Goal: Transaction & Acquisition: Purchase product/service

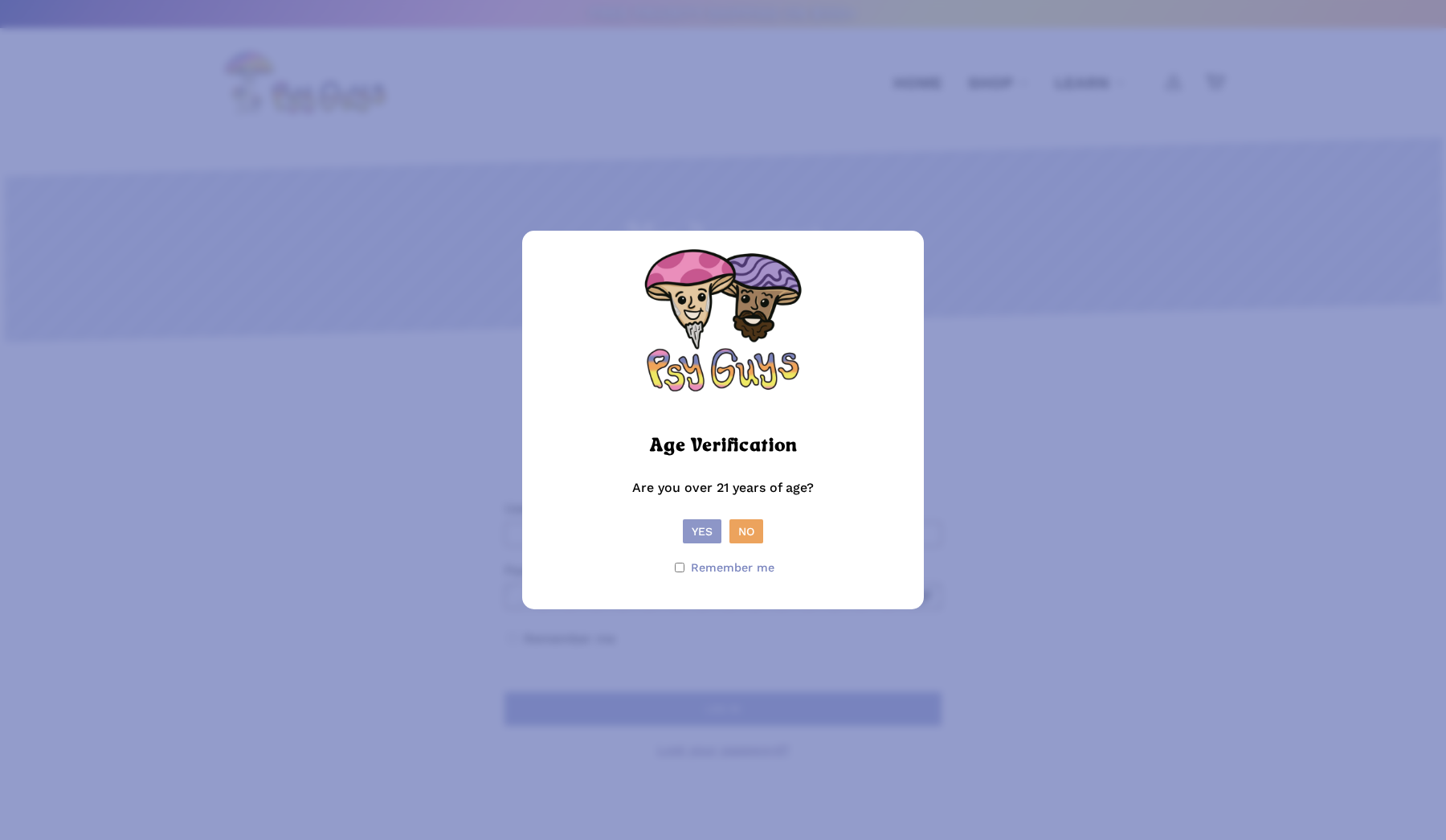
click at [706, 533] on button "Yes" at bounding box center [702, 531] width 39 height 24
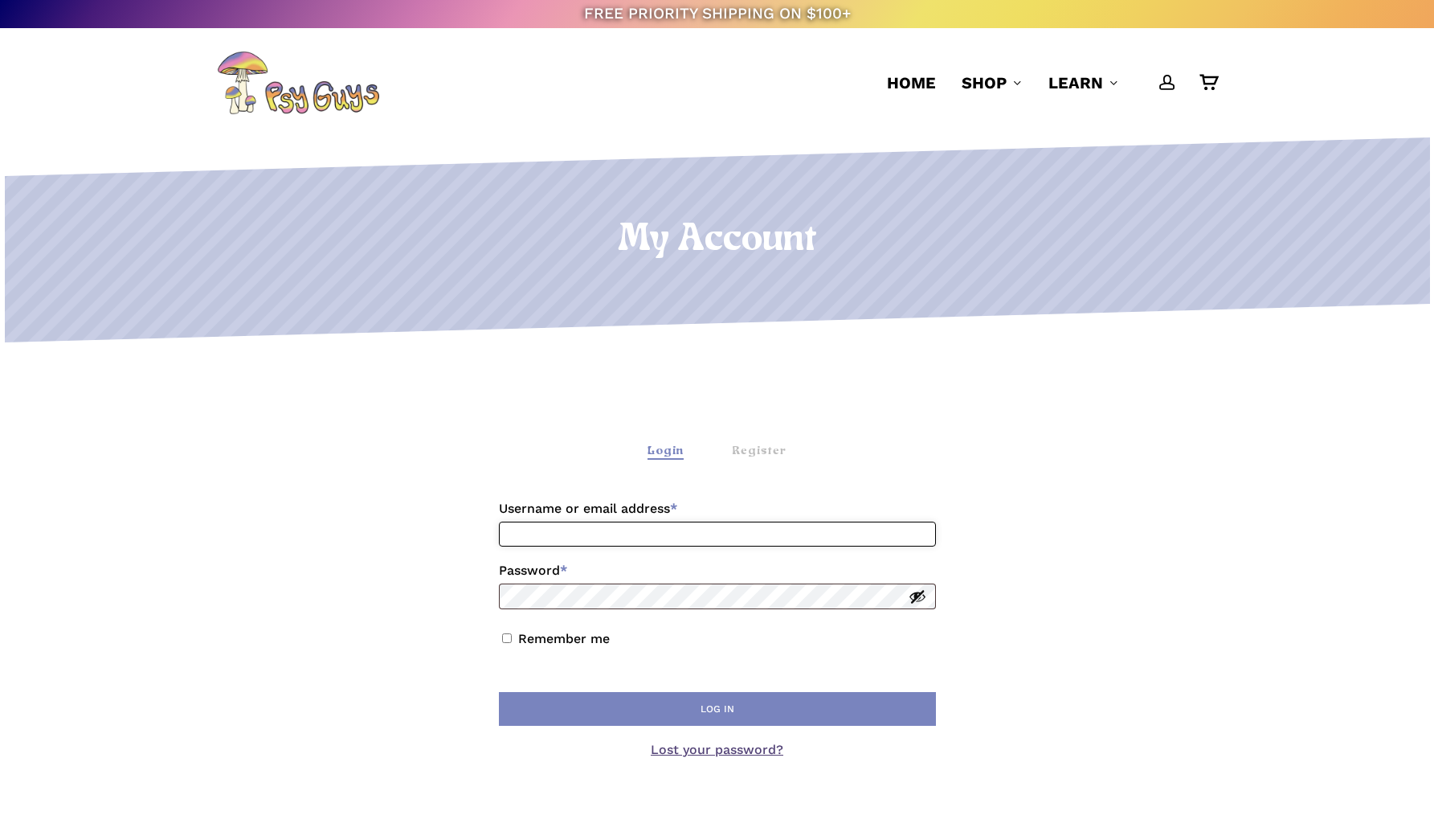
click at [679, 540] on input "Username or email address * Required" at bounding box center [717, 533] width 437 height 25
type input "**********"
click at [567, 637] on label "Remember me" at bounding box center [564, 638] width 92 height 15
click at [723, 703] on button "Log in" at bounding box center [717, 708] width 437 height 34
click at [557, 638] on label "Remember me" at bounding box center [564, 638] width 92 height 15
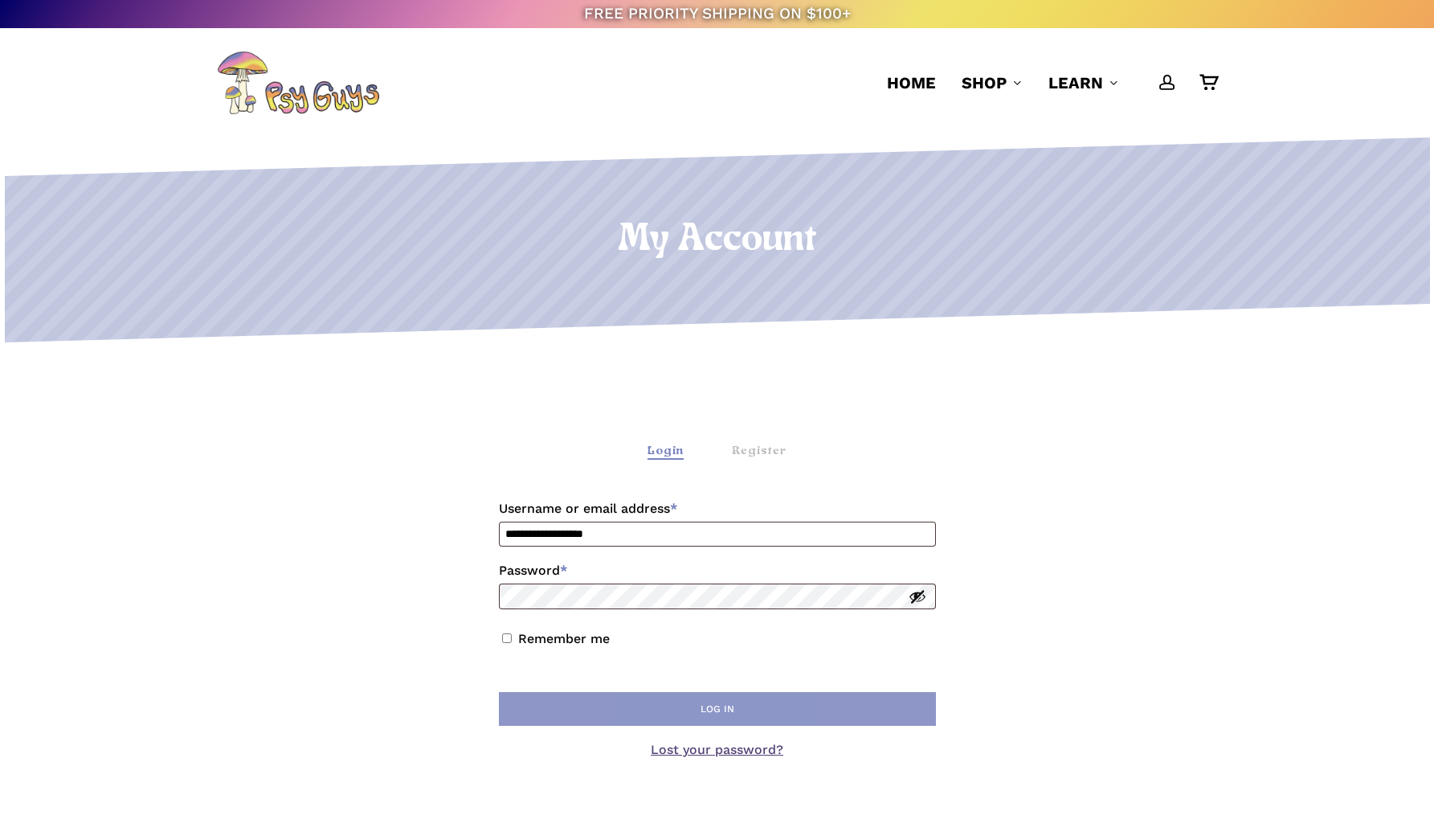
click at [734, 712] on button "Log in" at bounding box center [717, 708] width 437 height 34
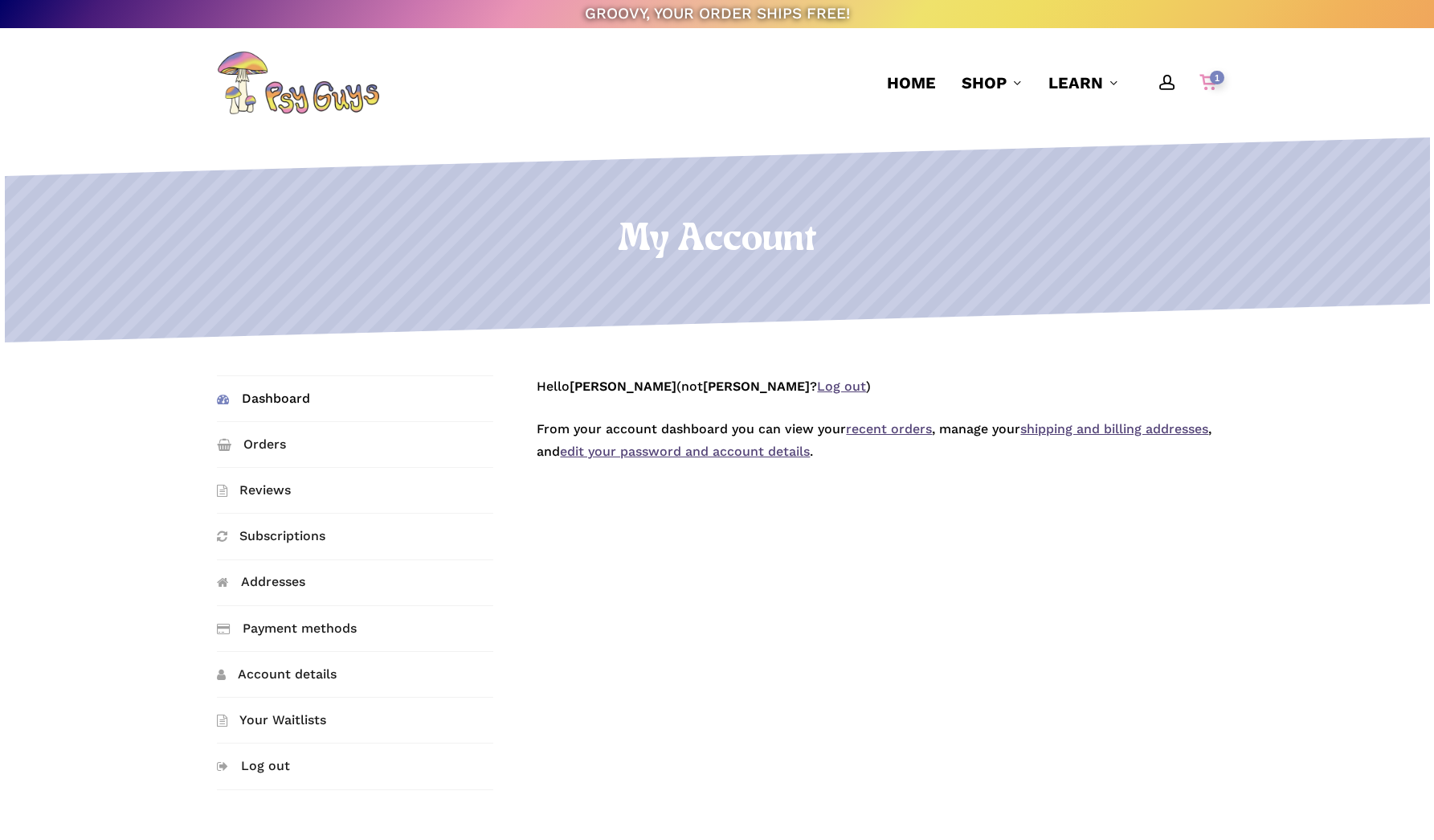
click at [1216, 86] on div "1" at bounding box center [1216, 79] width 18 height 18
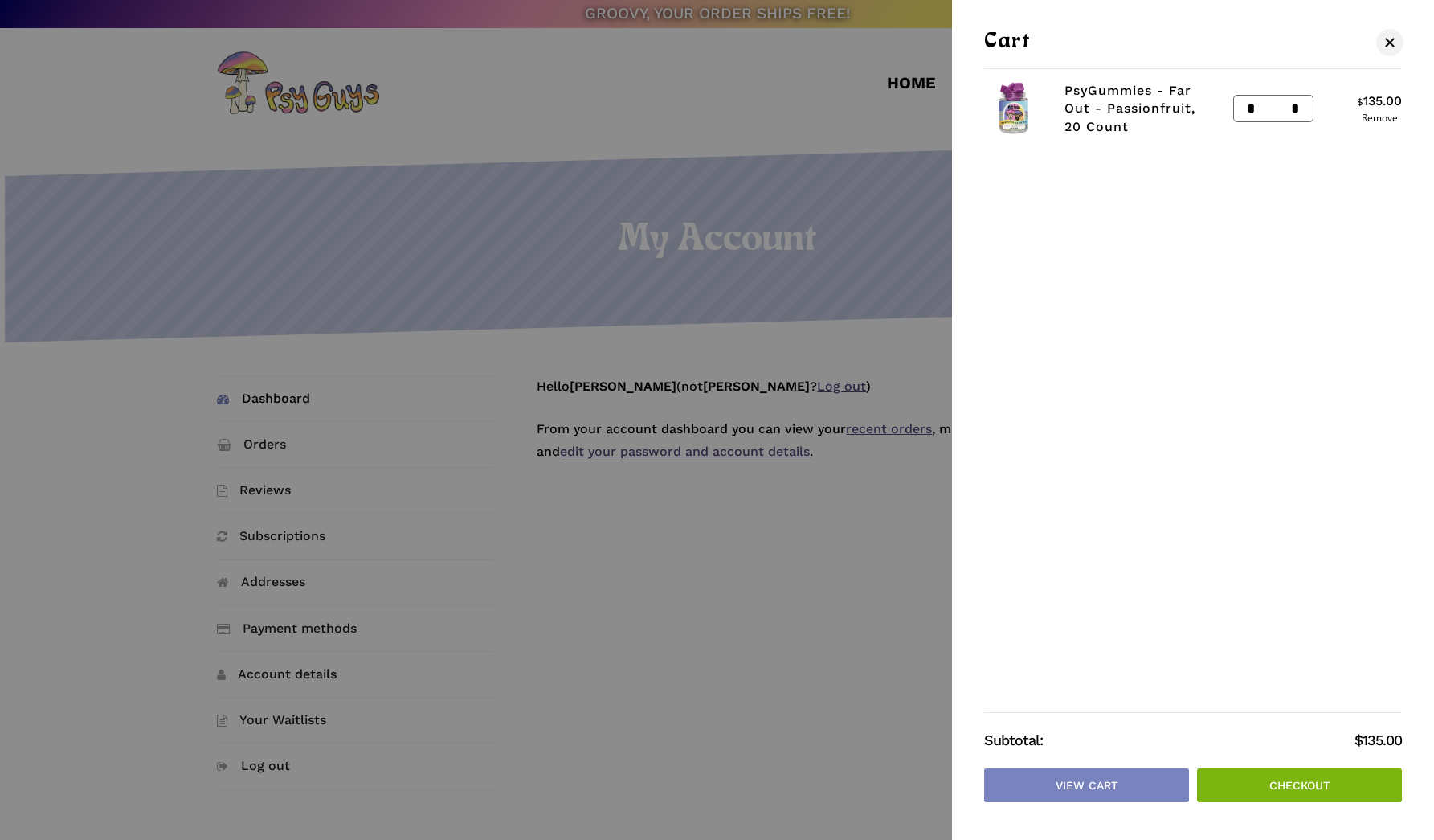
click at [165, 589] on div at bounding box center [717, 420] width 1434 height 840
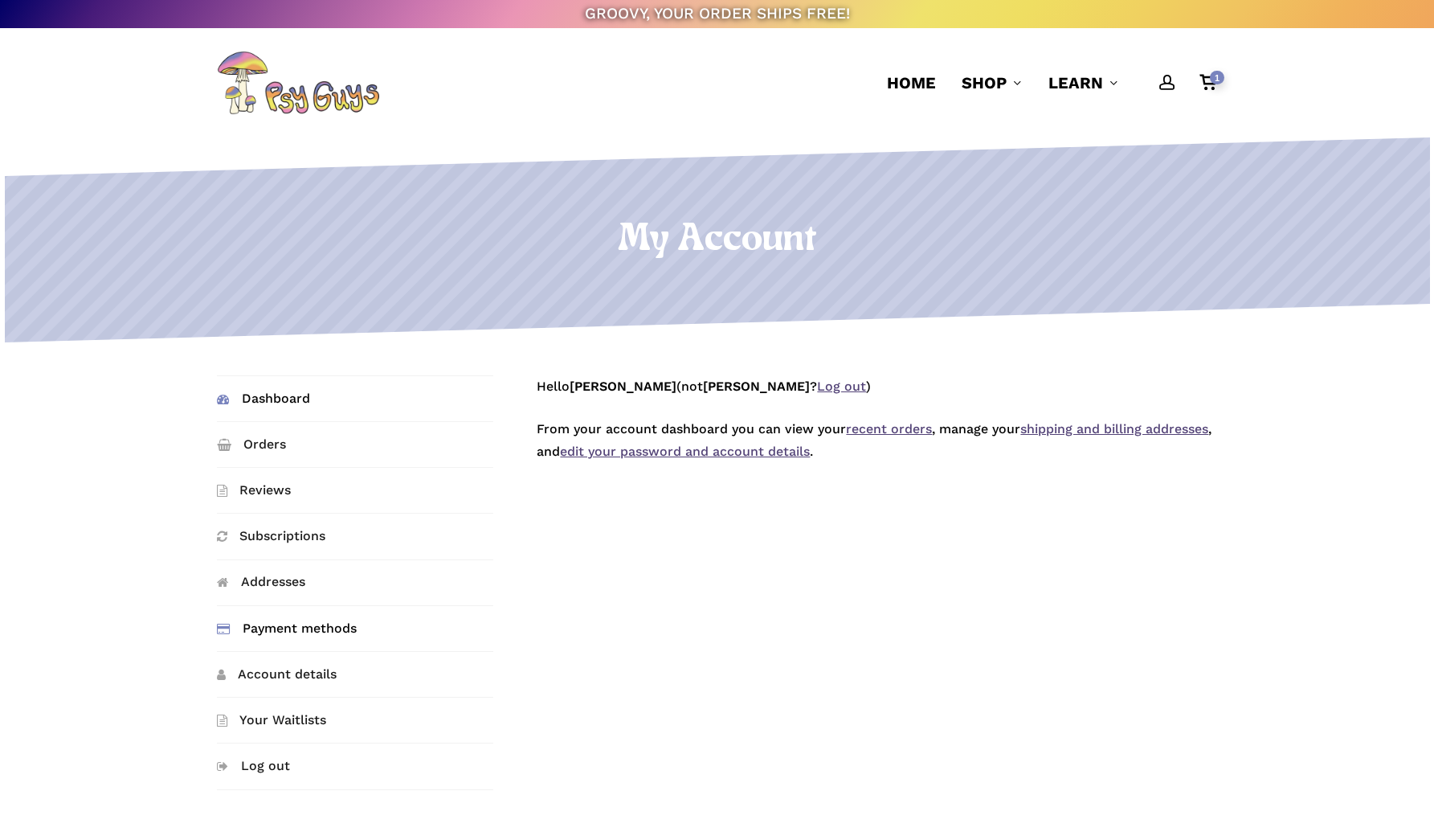
click at [305, 625] on link "Payment methods" at bounding box center [355, 629] width 277 height 45
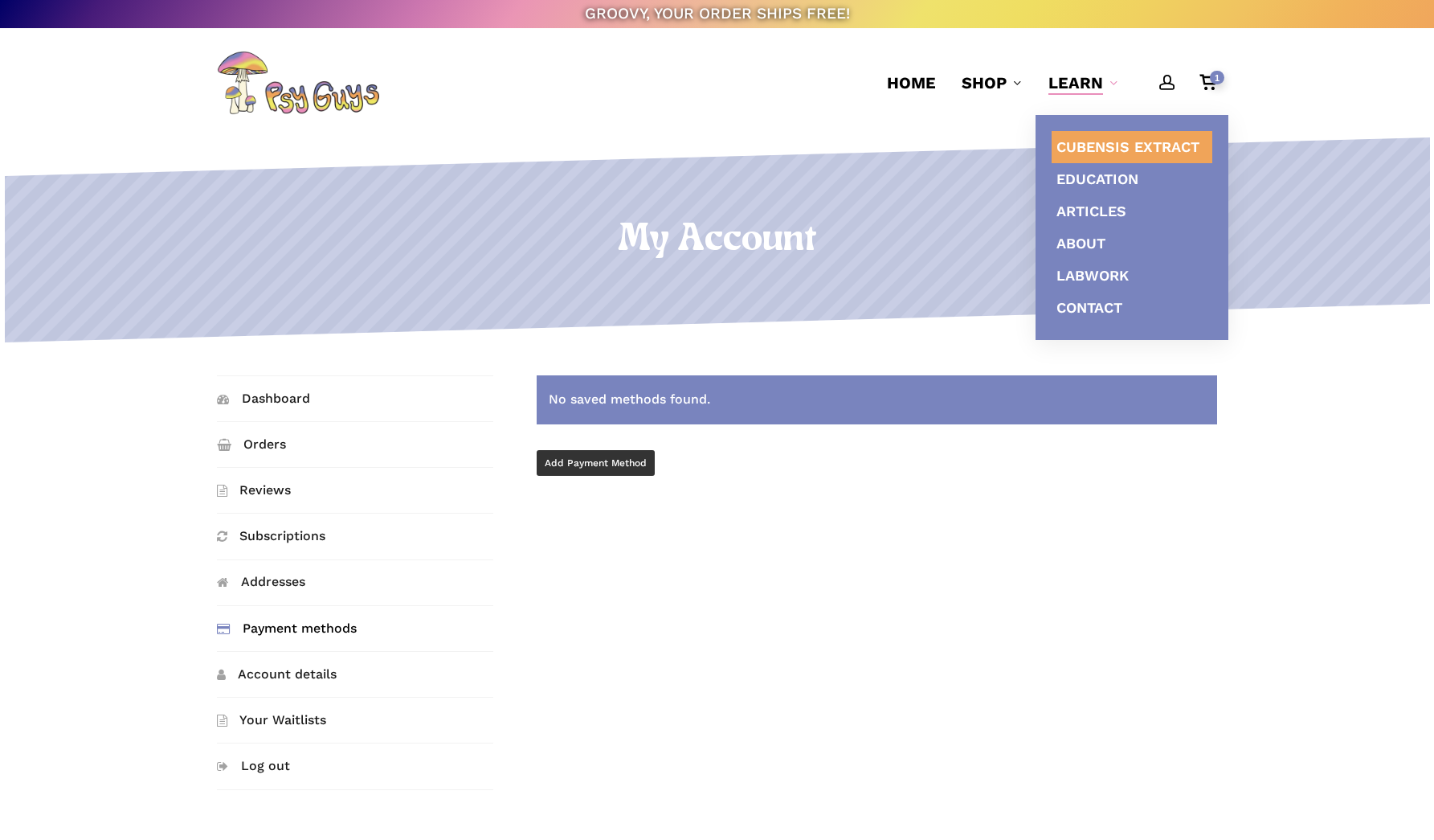
click at [1093, 150] on span "Cubensis Extract" at bounding box center [1127, 146] width 143 height 17
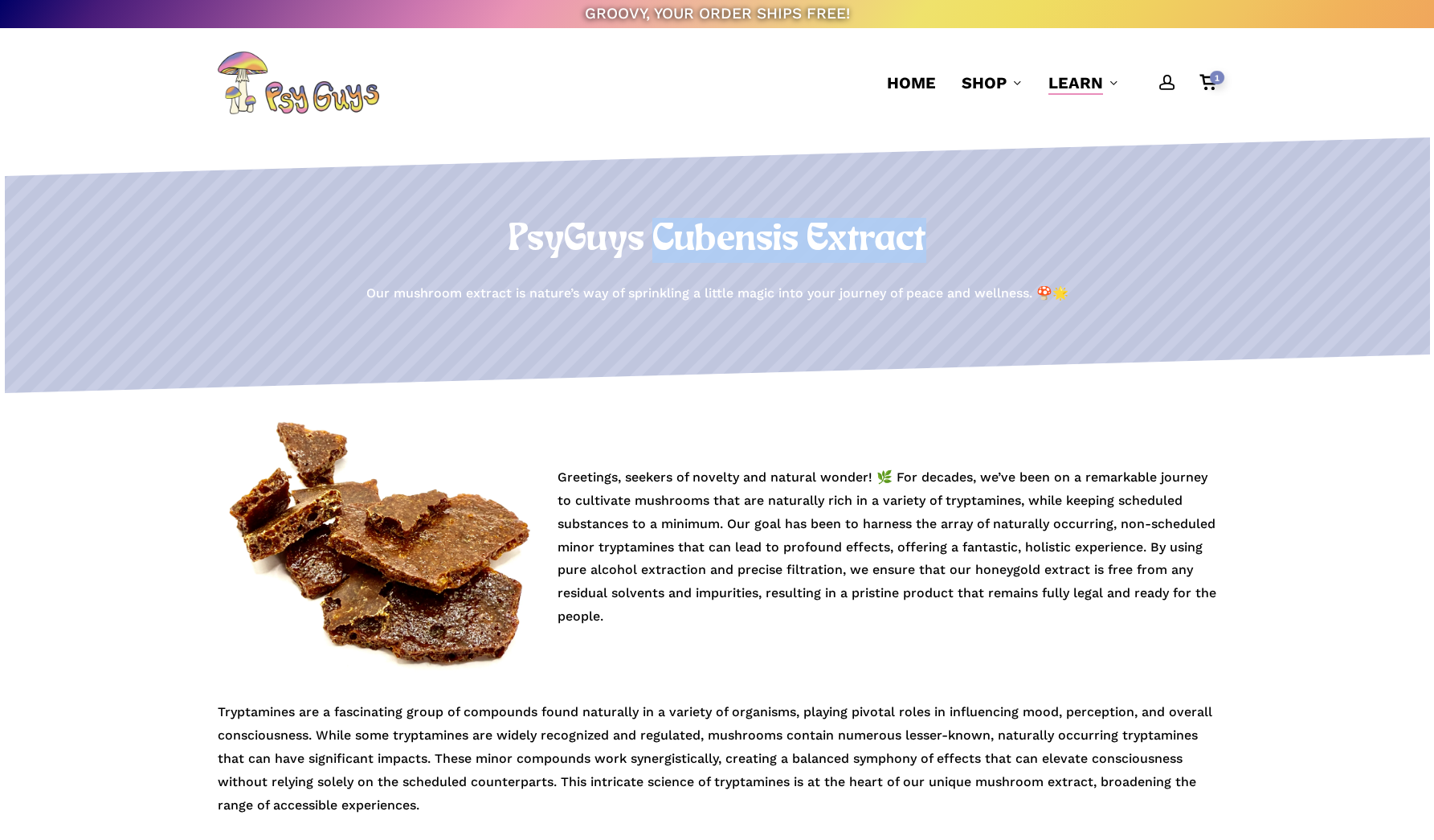
drag, startPoint x: 927, startPoint y: 236, endPoint x: 657, endPoint y: 229, distance: 270.1
click at [657, 229] on h1 "PsyGuys Cubensis Extract" at bounding box center [717, 240] width 1001 height 45
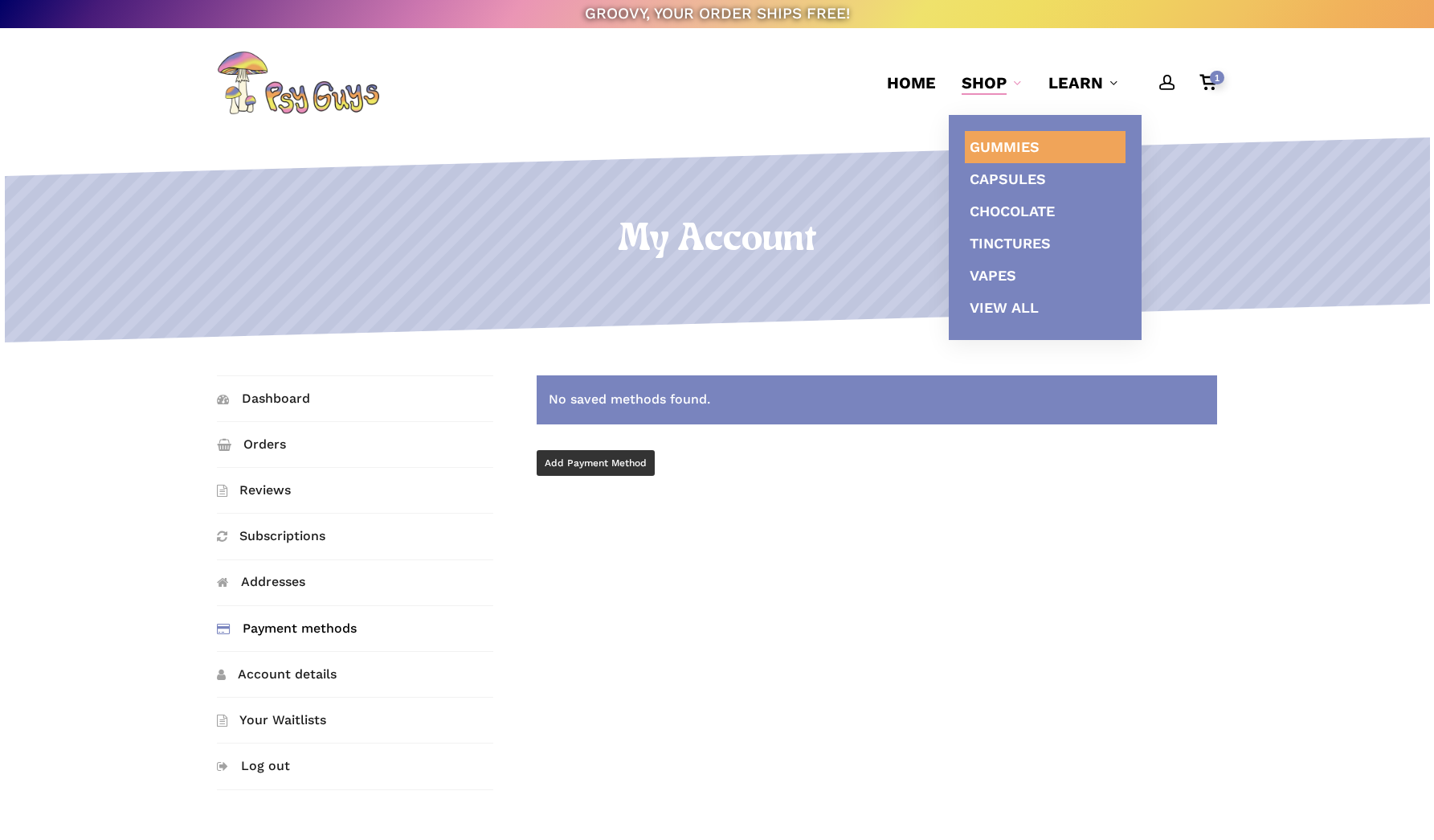
click at [999, 145] on span "Gummies" at bounding box center [1005, 146] width 70 height 17
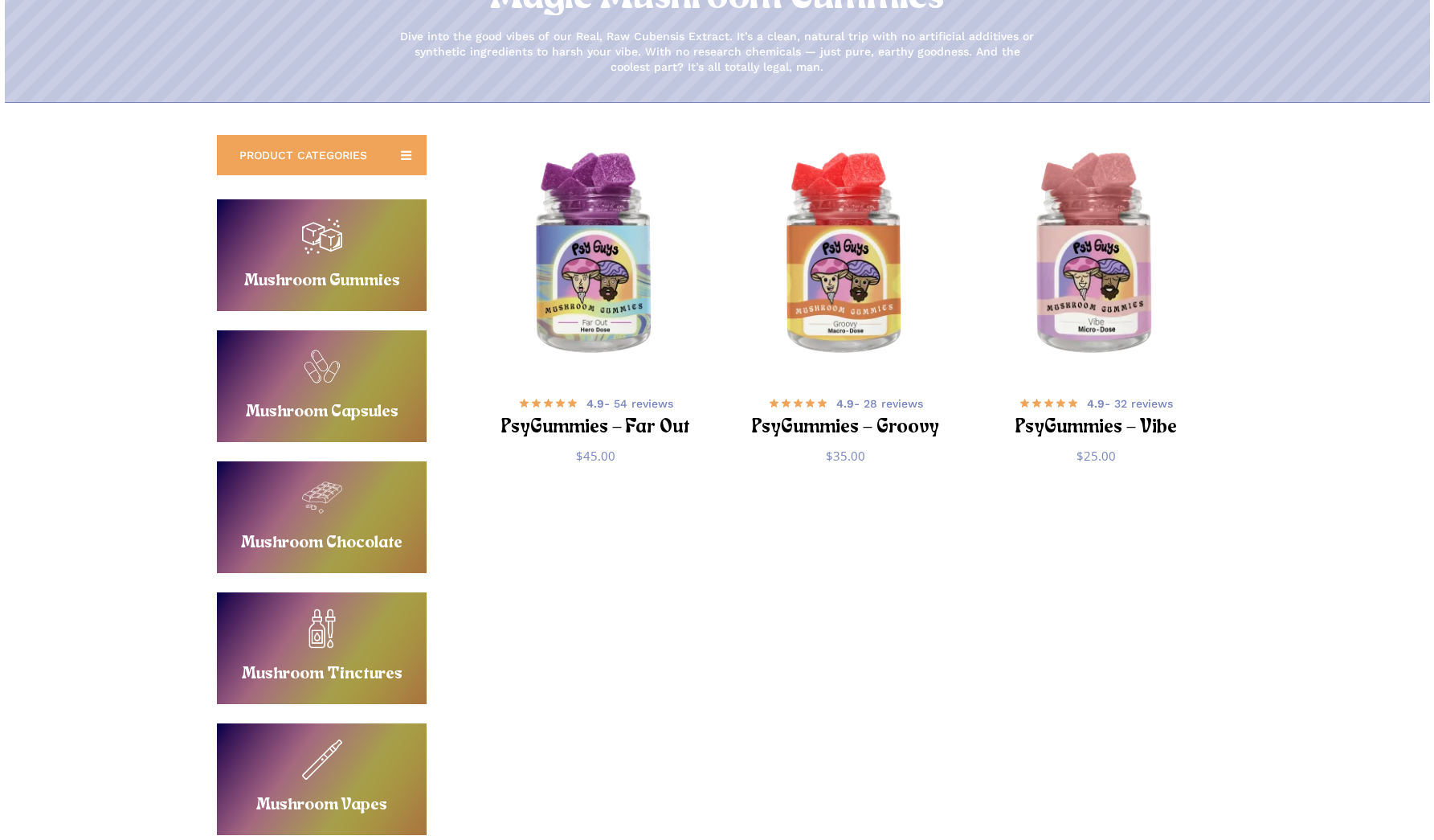
scroll to position [185, 0]
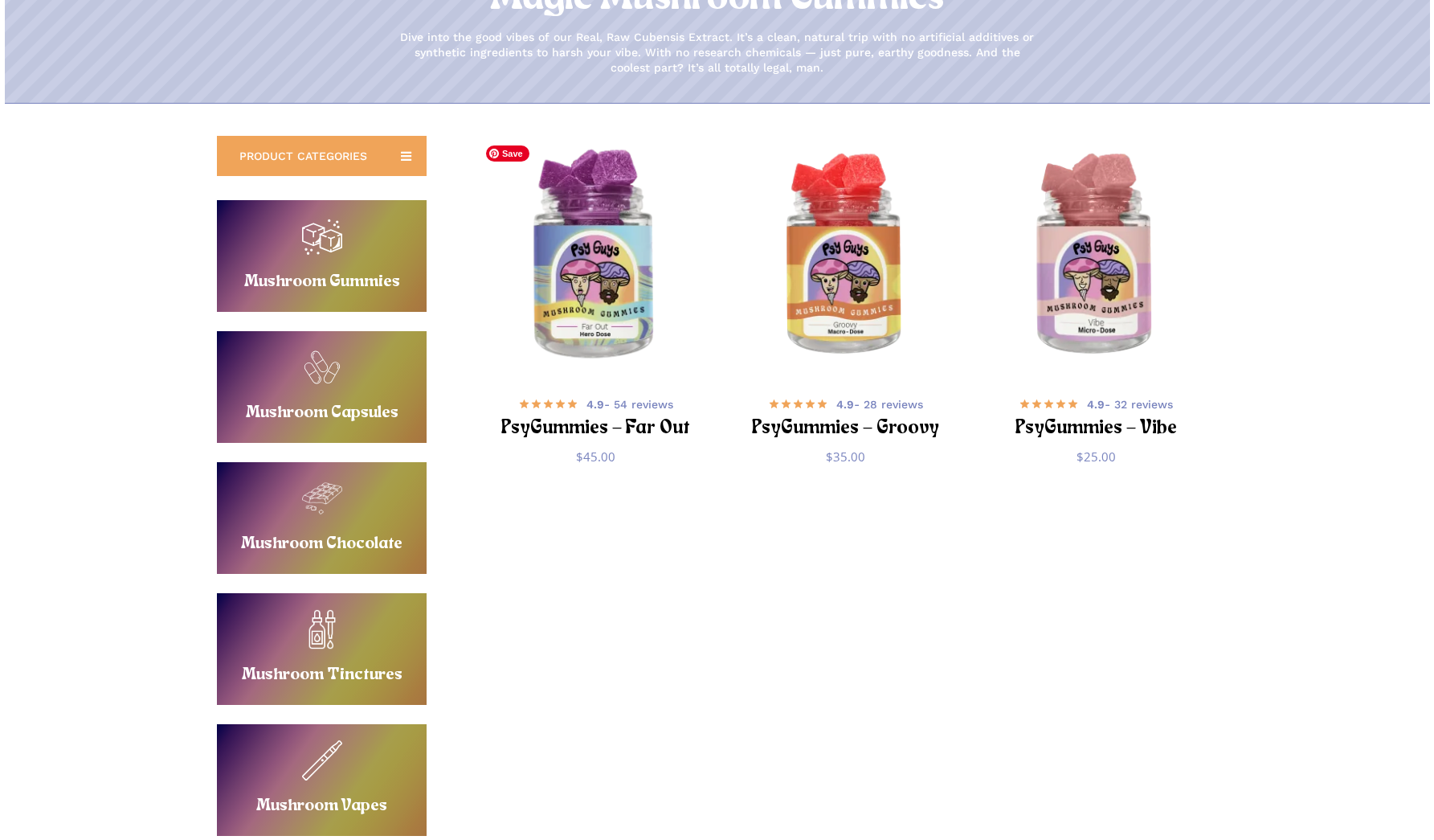
click at [622, 299] on img "PsyGummies - Far Out" at bounding box center [595, 256] width 245 height 244
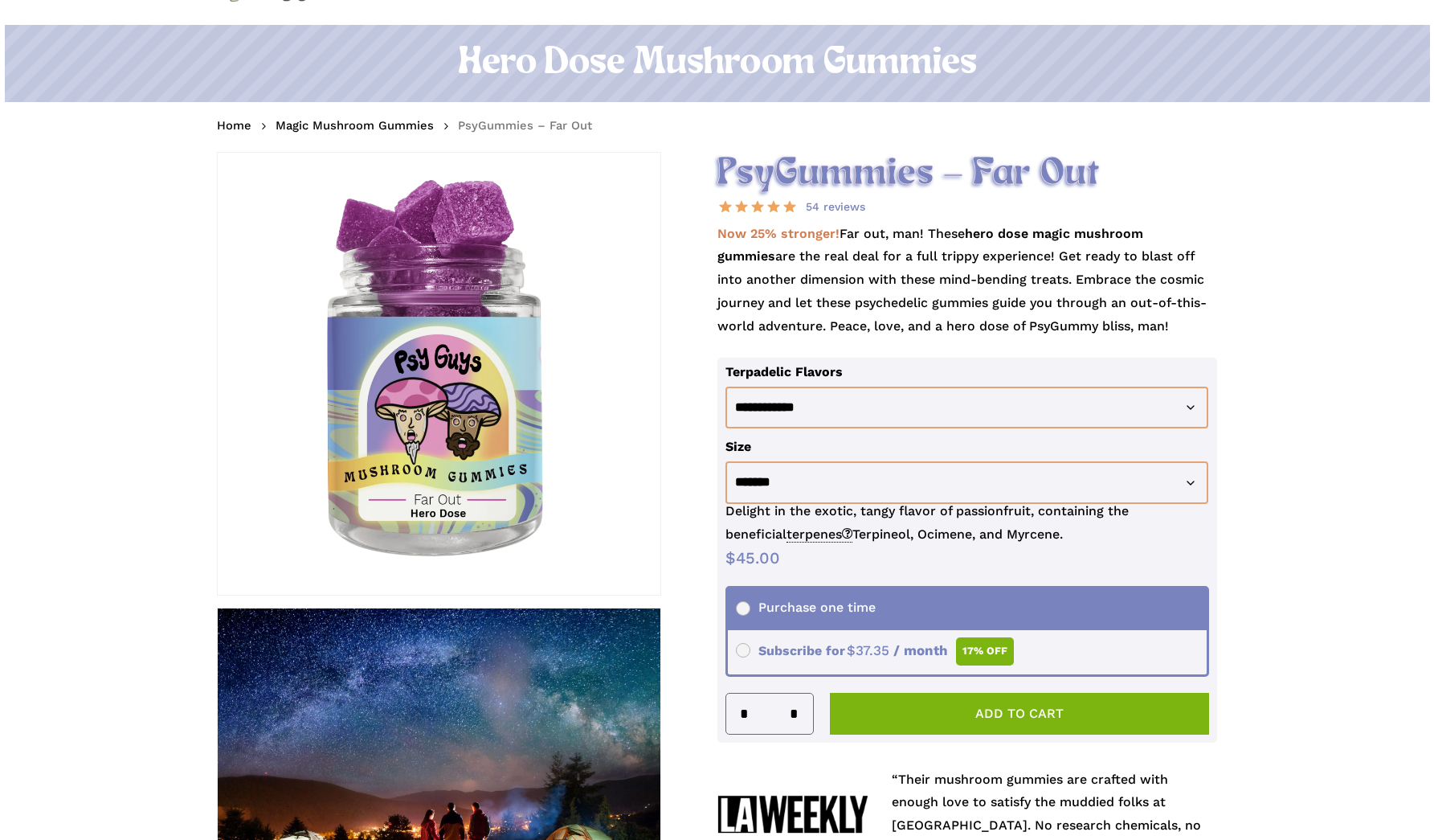
scroll to position [131, 0]
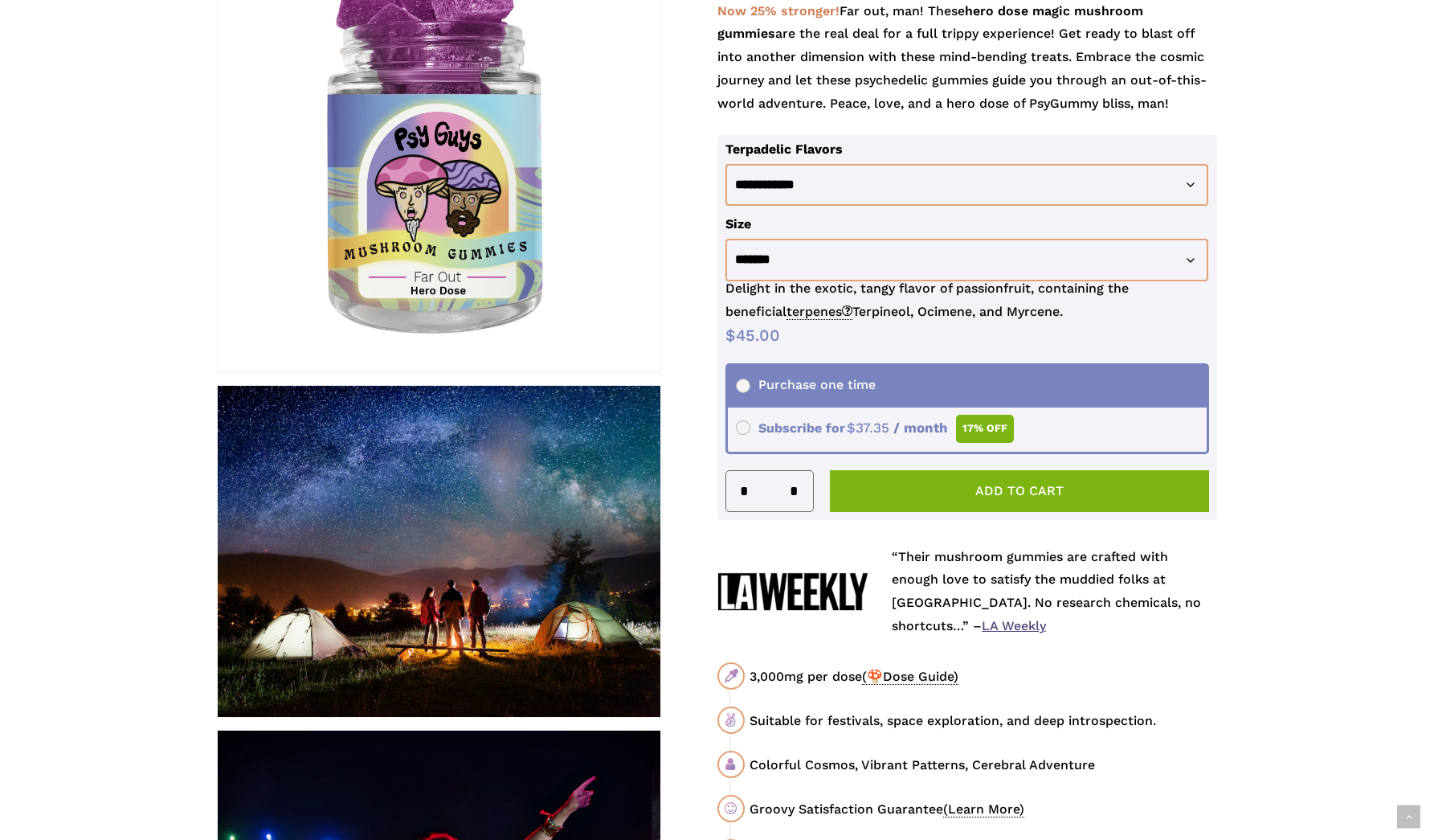
scroll to position [336, 0]
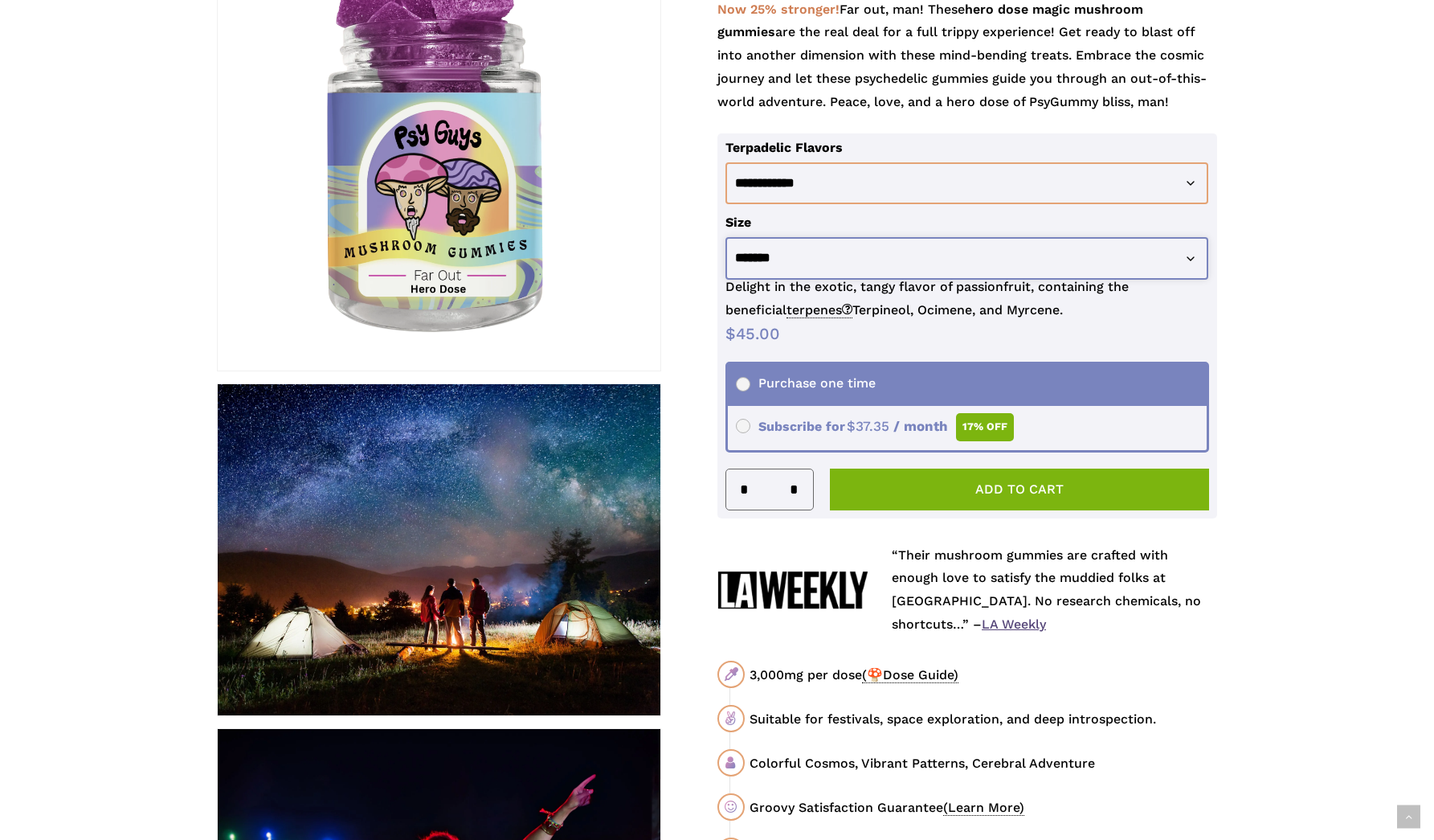
select select "********"
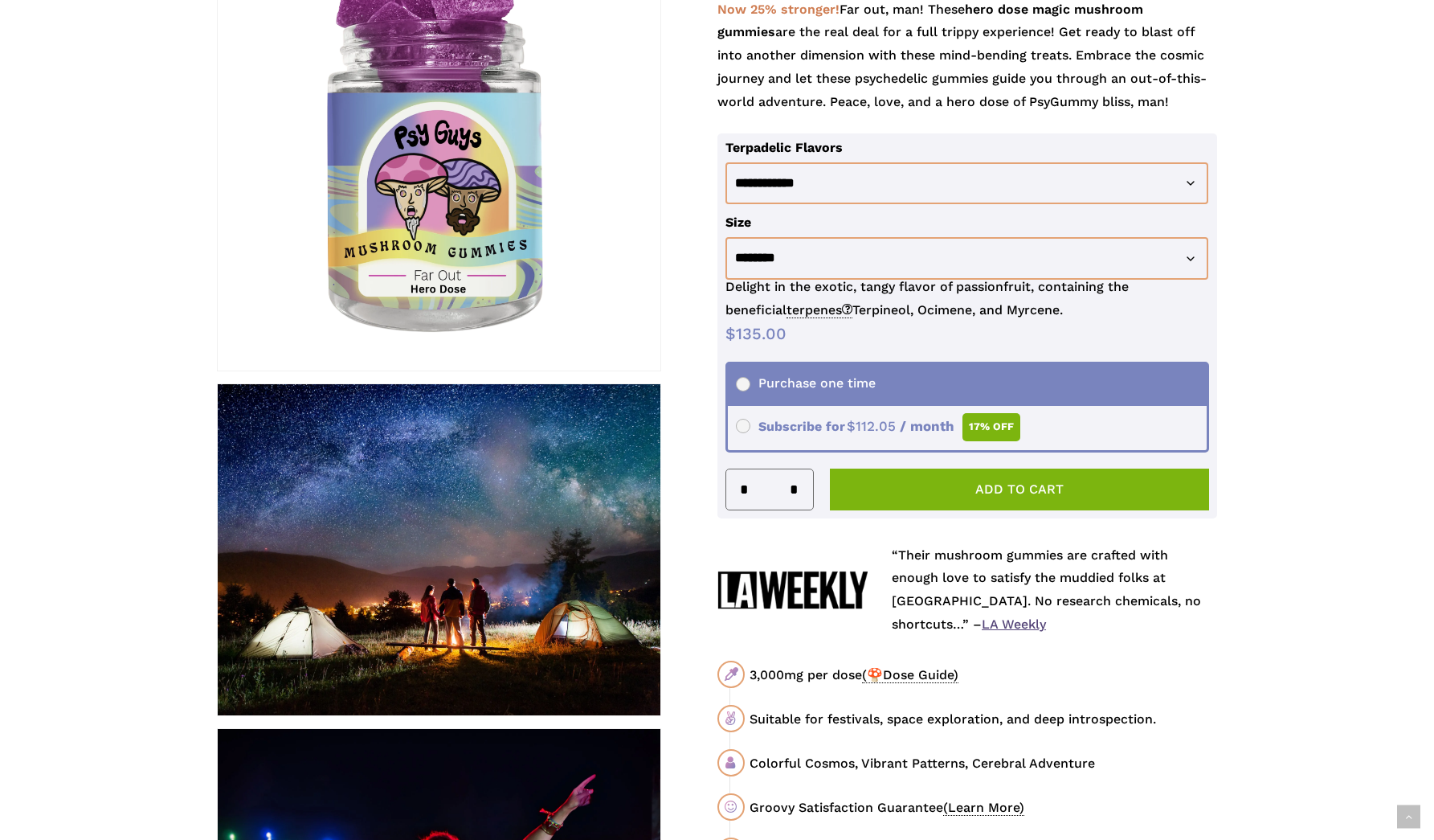
click at [746, 420] on span "Subscribe for $ 135.00 Original price was: $135.00. $ 112.05 Current price is: …" at bounding box center [878, 426] width 285 height 15
click at [965, 487] on button "Subscribe now" at bounding box center [1020, 490] width 380 height 42
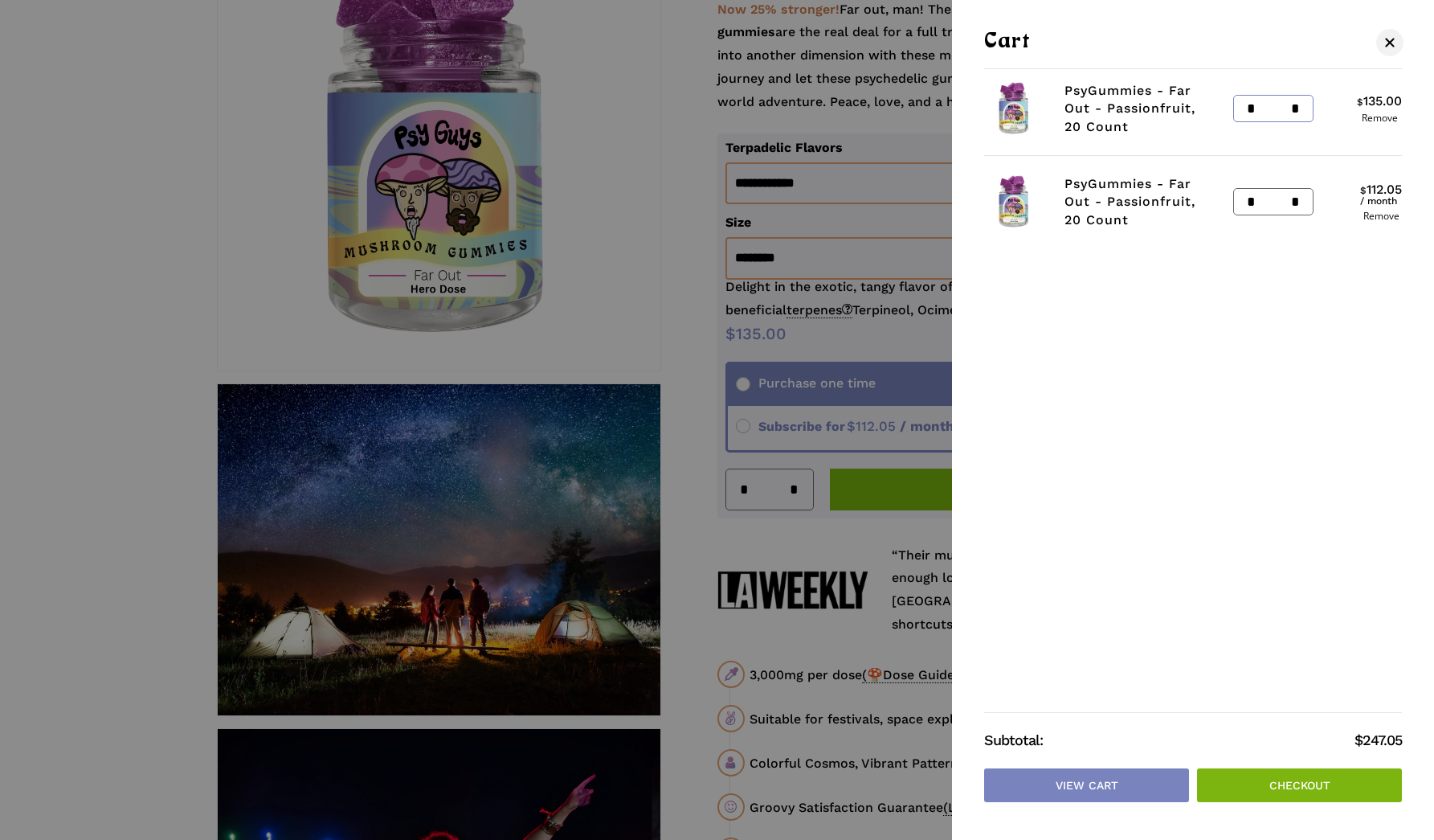
click at [1249, 111] on input "*" at bounding box center [1247, 108] width 26 height 26
click at [1379, 117] on link "Remove" at bounding box center [1380, 118] width 45 height 10
click at [1243, 777] on link "Checkout" at bounding box center [1300, 785] width 205 height 34
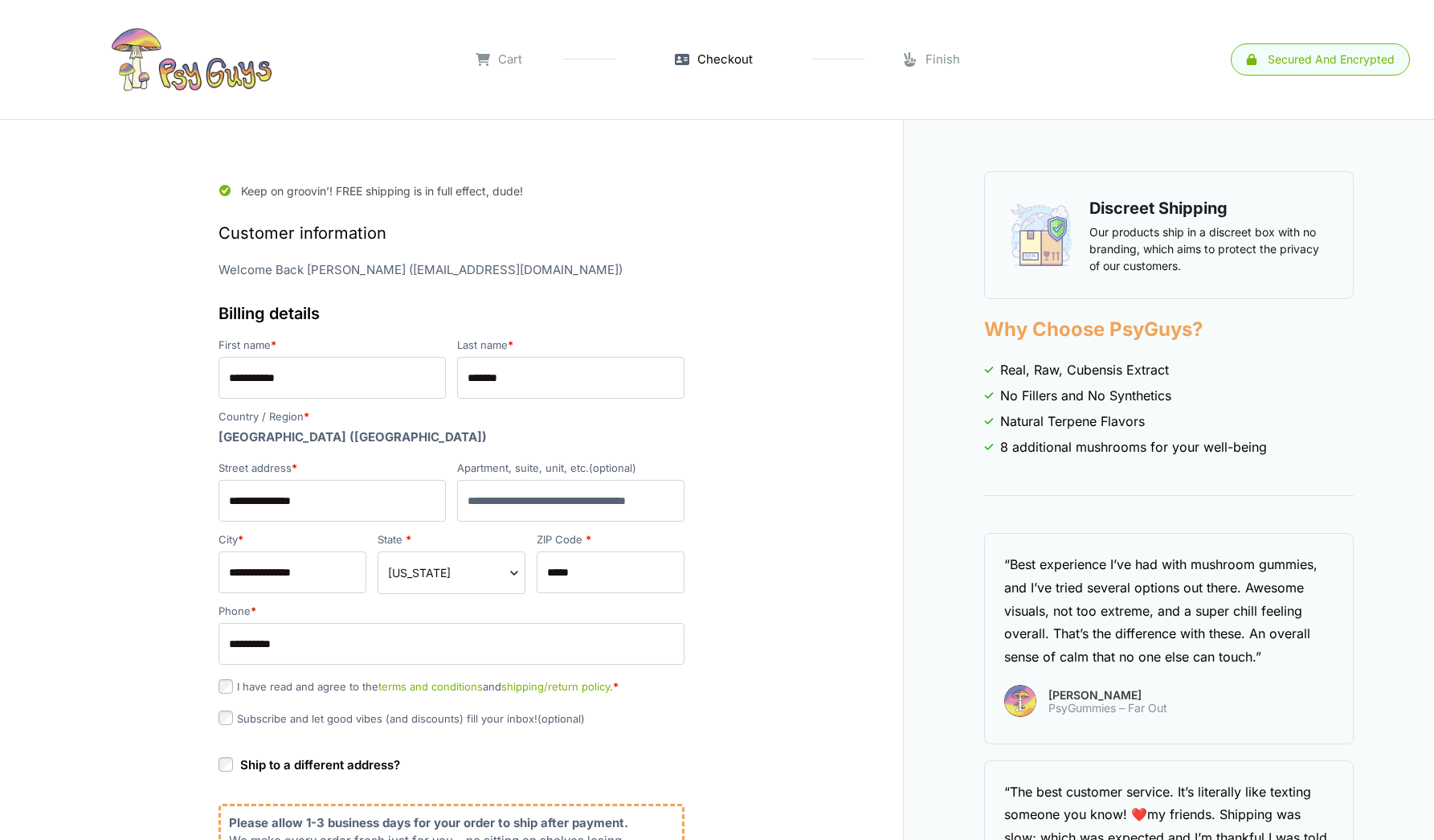
select select "**"
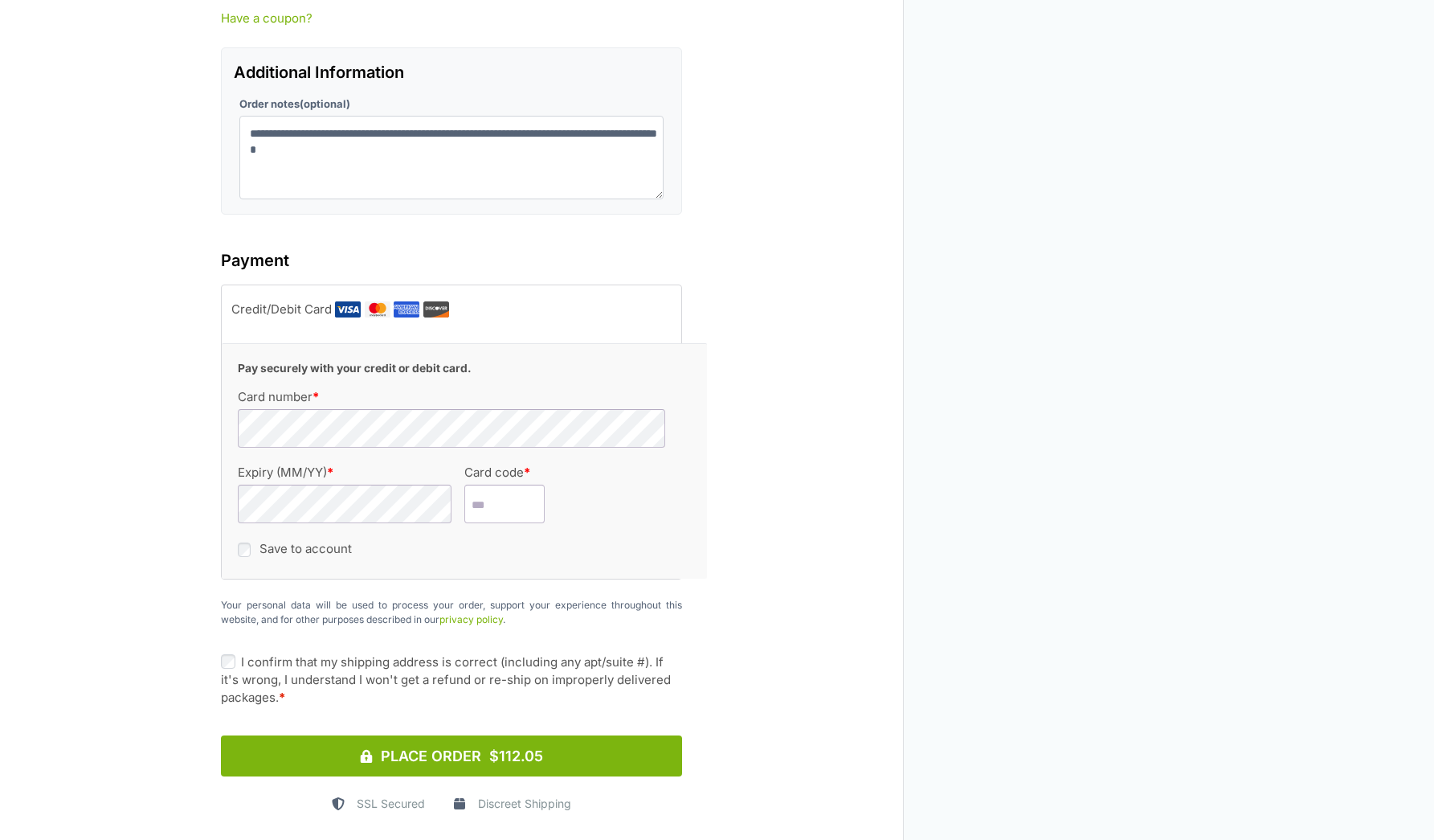
scroll to position [2124, 0]
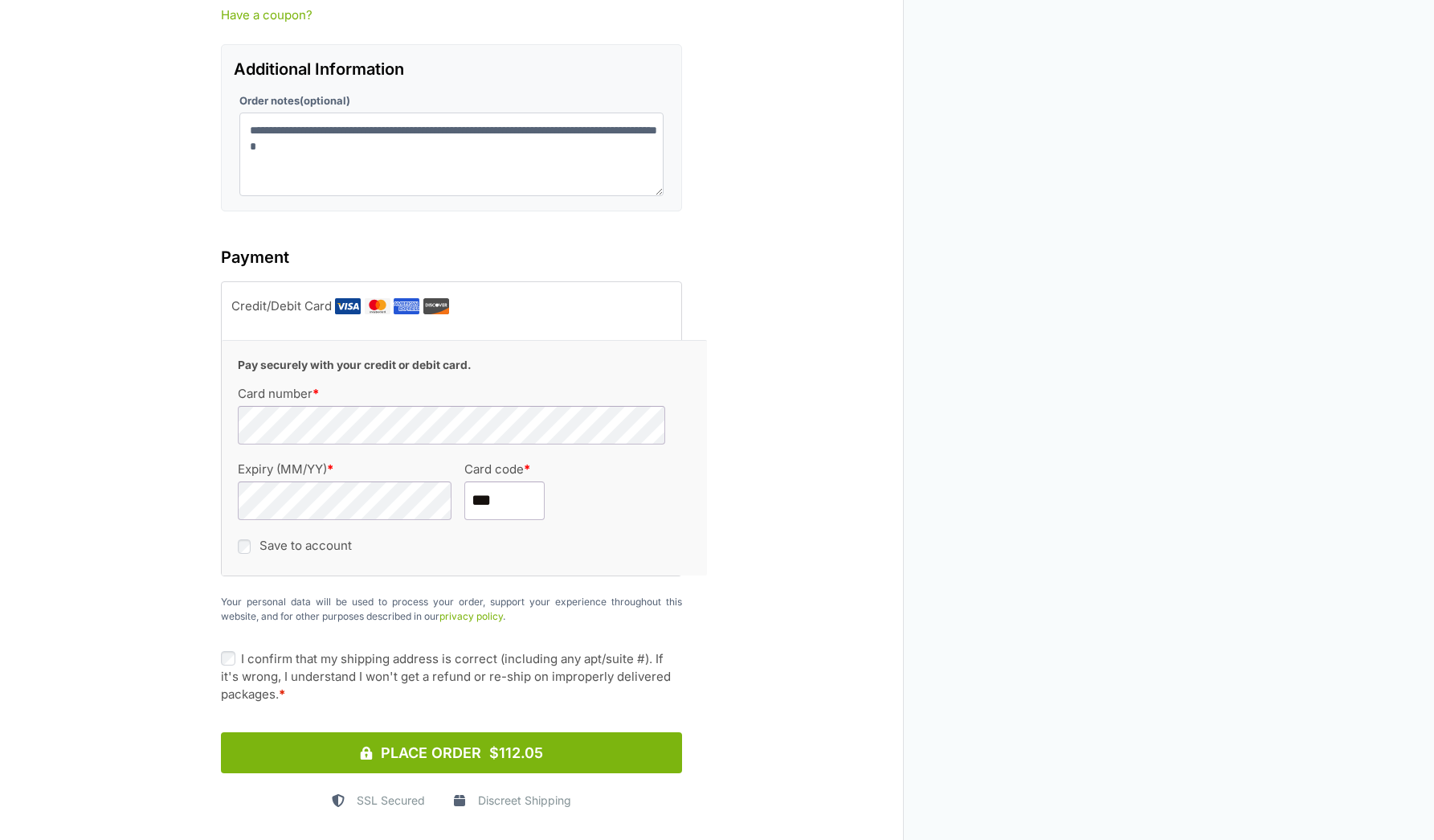
type input "***"
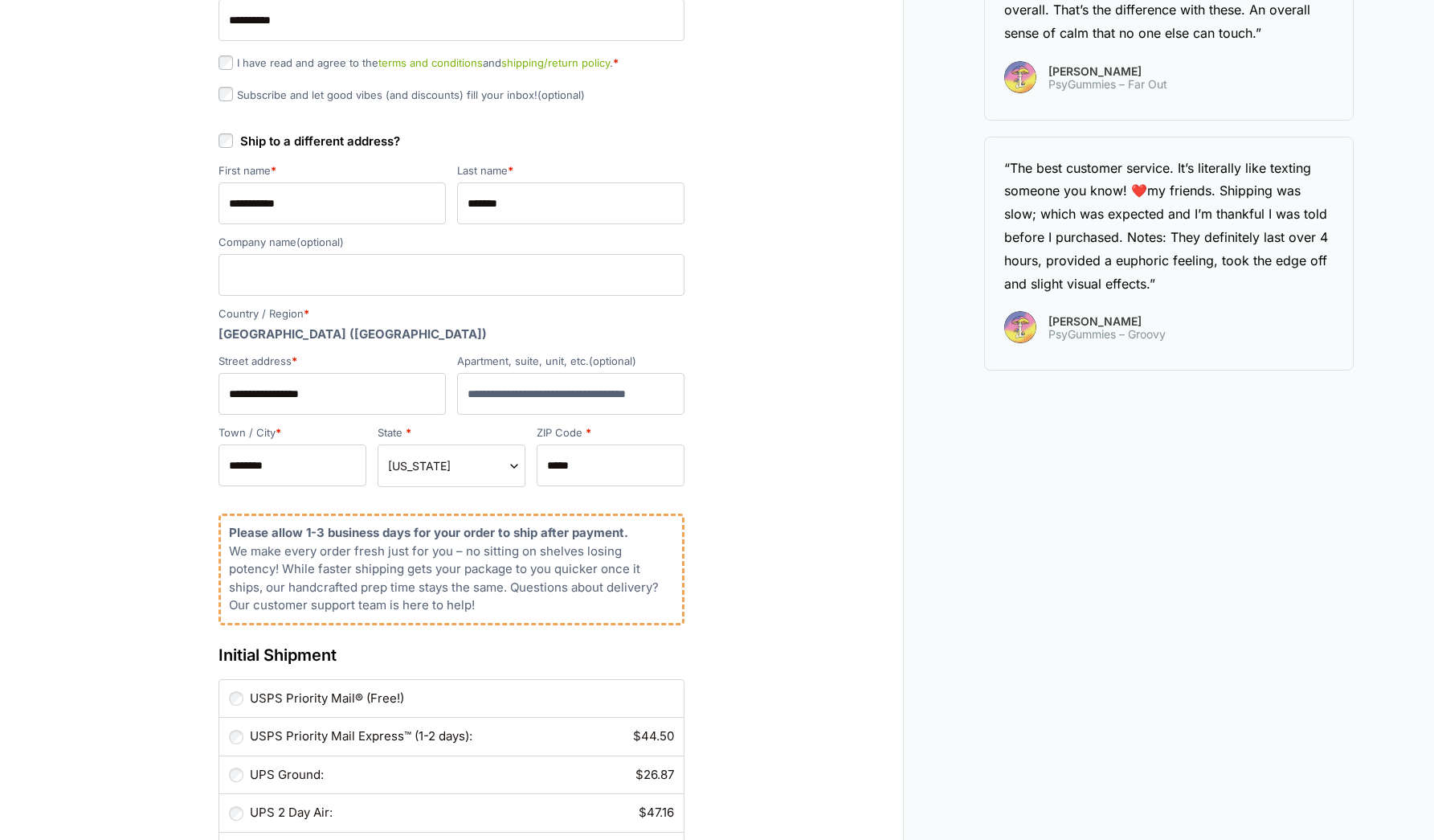
scroll to position [625, 0]
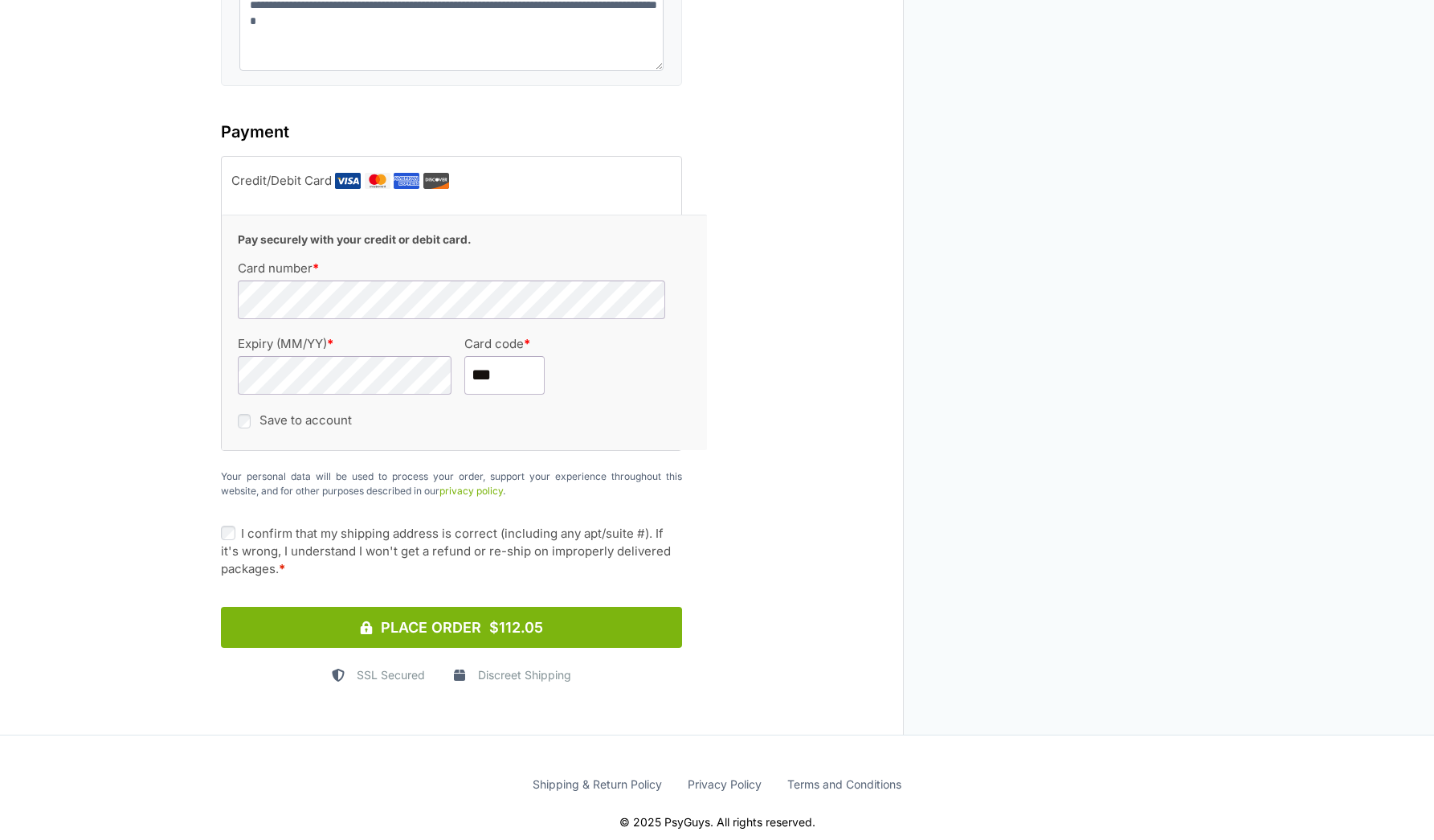
scroll to position [2248, 0]
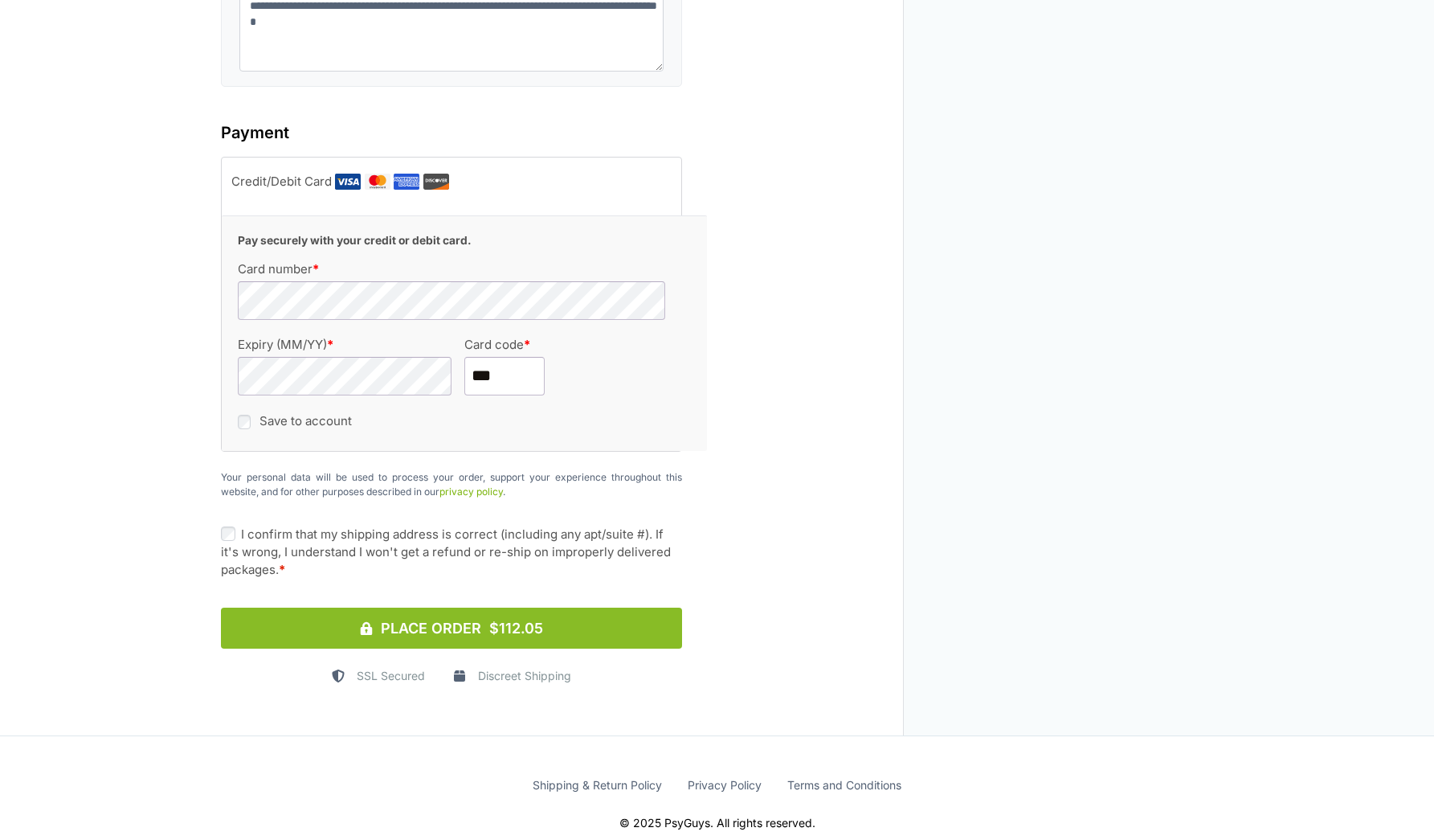
click at [492, 608] on button "Place Order $112.05" at bounding box center [452, 628] width 462 height 41
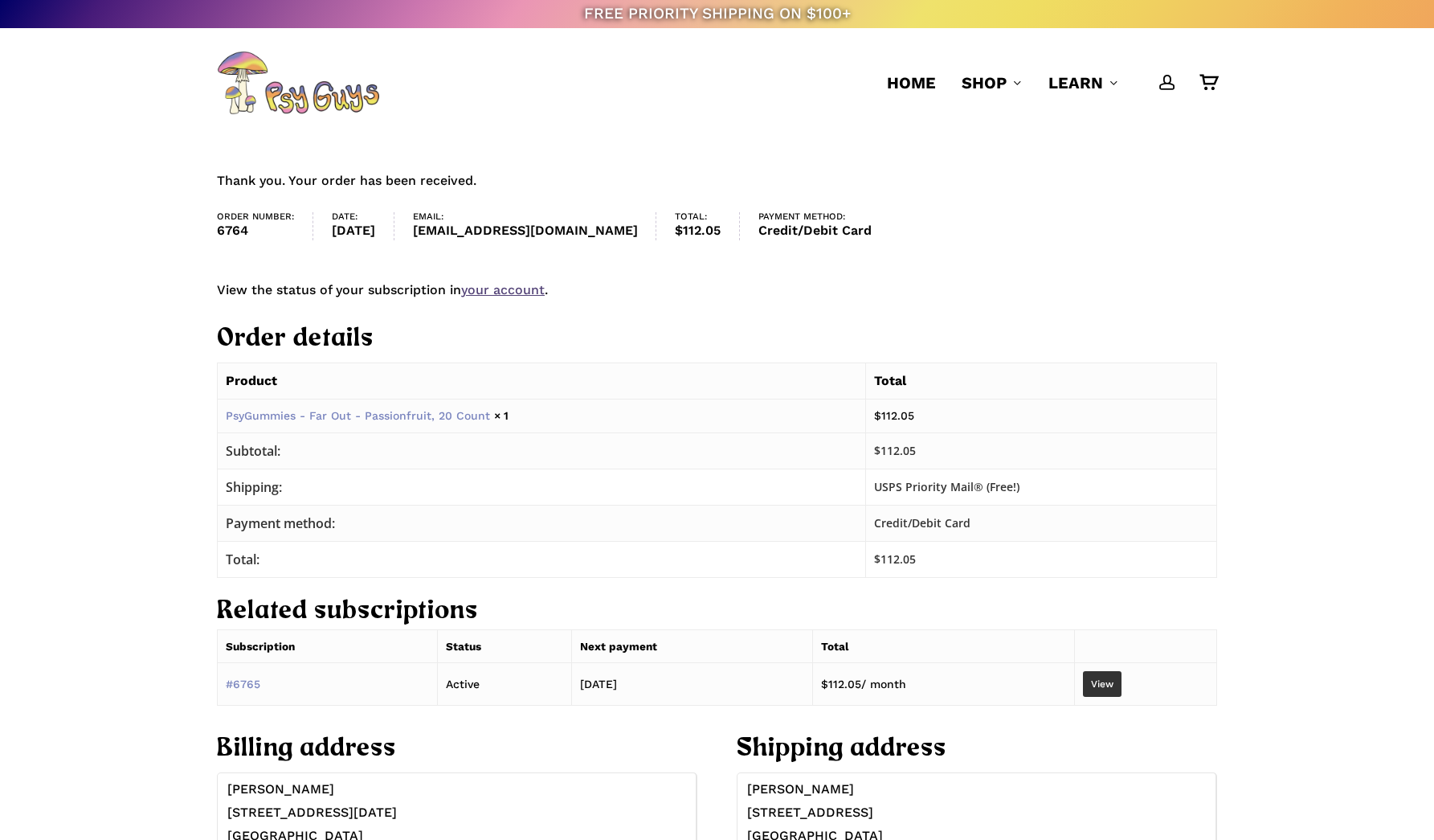
click at [1248, 566] on div "Thank you. Your order has been received. Order number: 6764 Date: [DATE] Email:…" at bounding box center [717, 566] width 1145 height 795
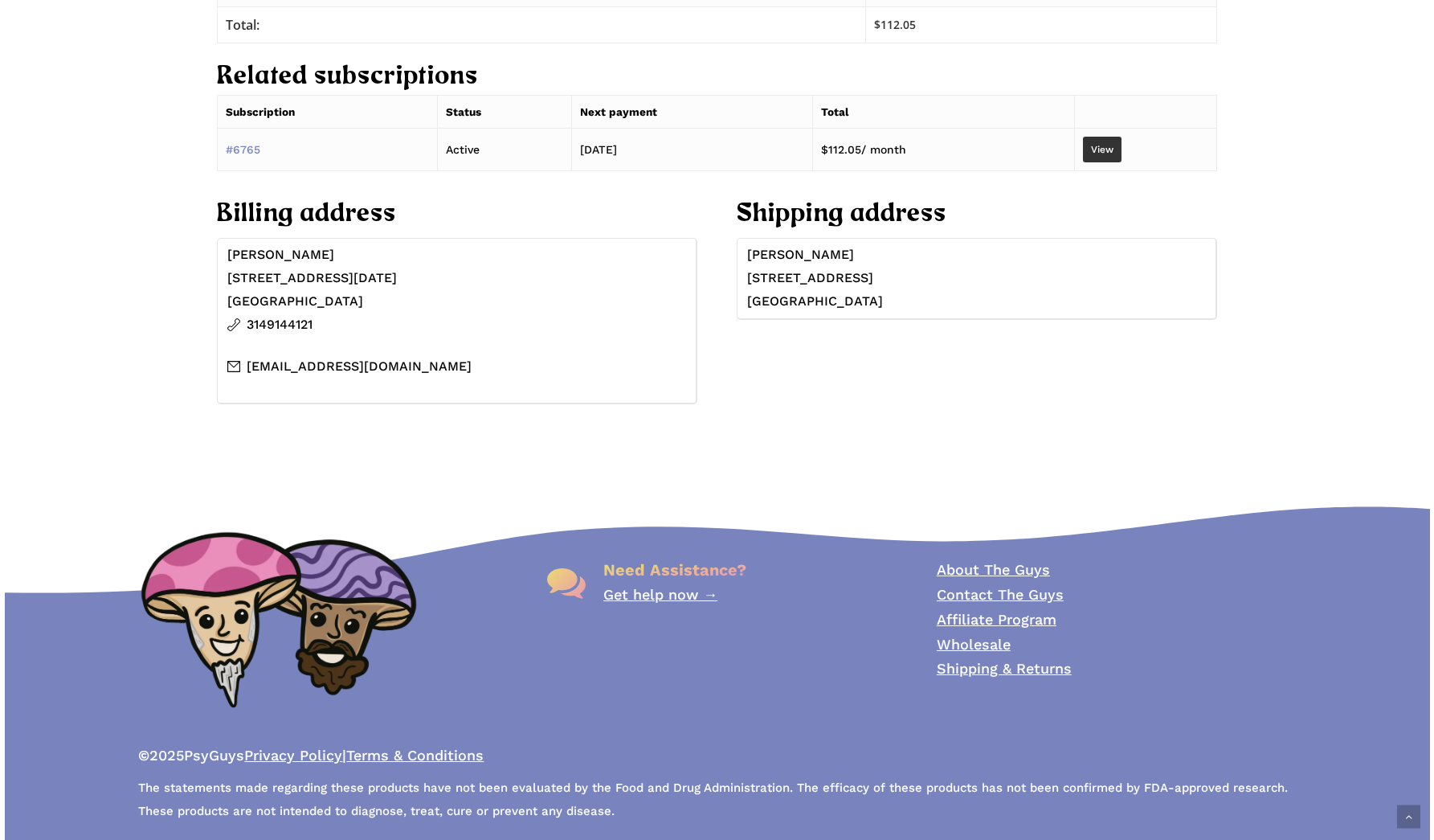
scroll to position [533, 0]
click at [1248, 566] on p "About The Guys Contact The Guys Affiliate Program Wholesale Shipping & Returns" at bounding box center [1116, 620] width 359 height 123
click at [1035, 566] on link "About The Guys" at bounding box center [993, 570] width 113 height 17
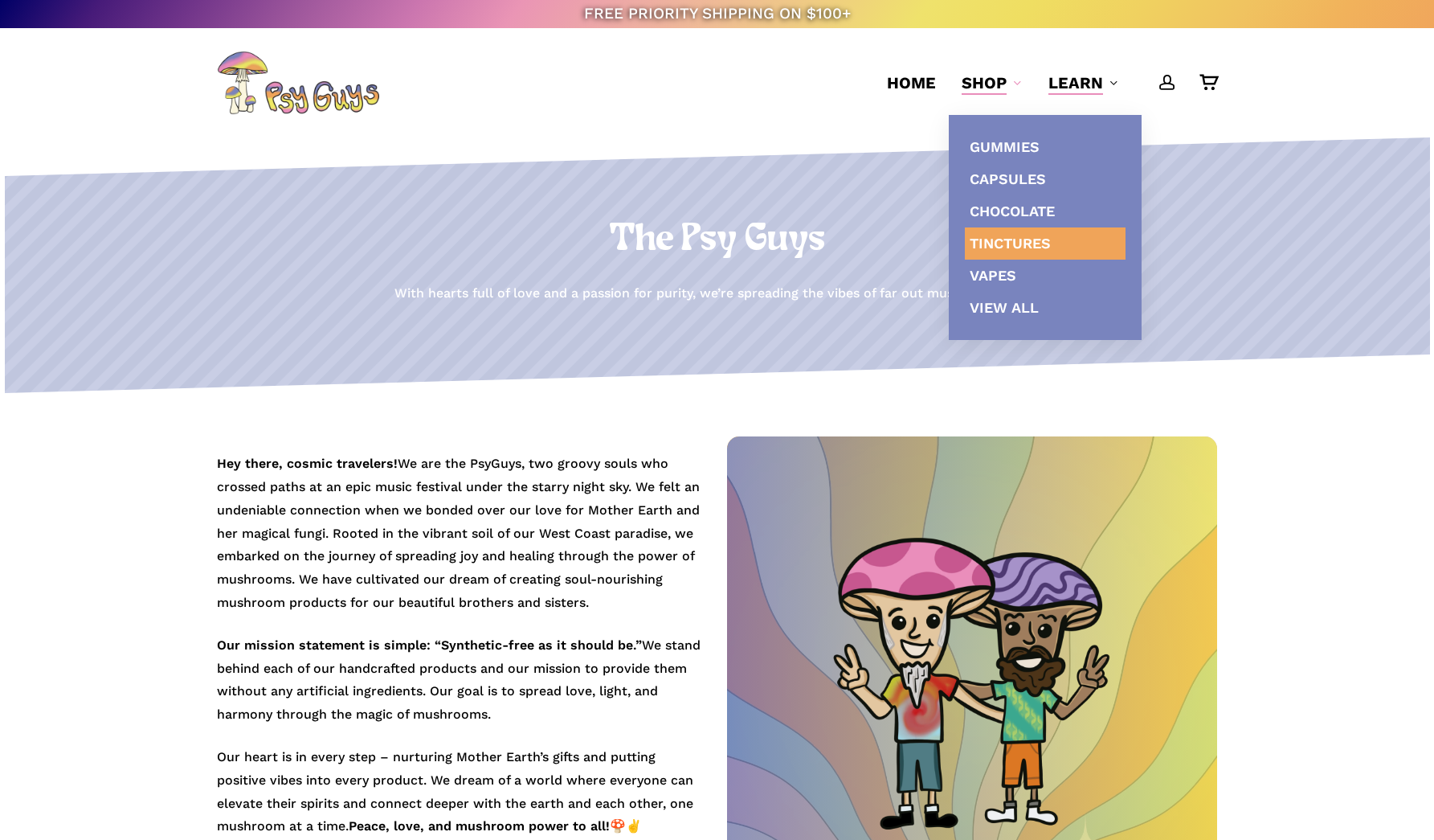
click at [995, 245] on span "Tinctures" at bounding box center [1010, 243] width 82 height 17
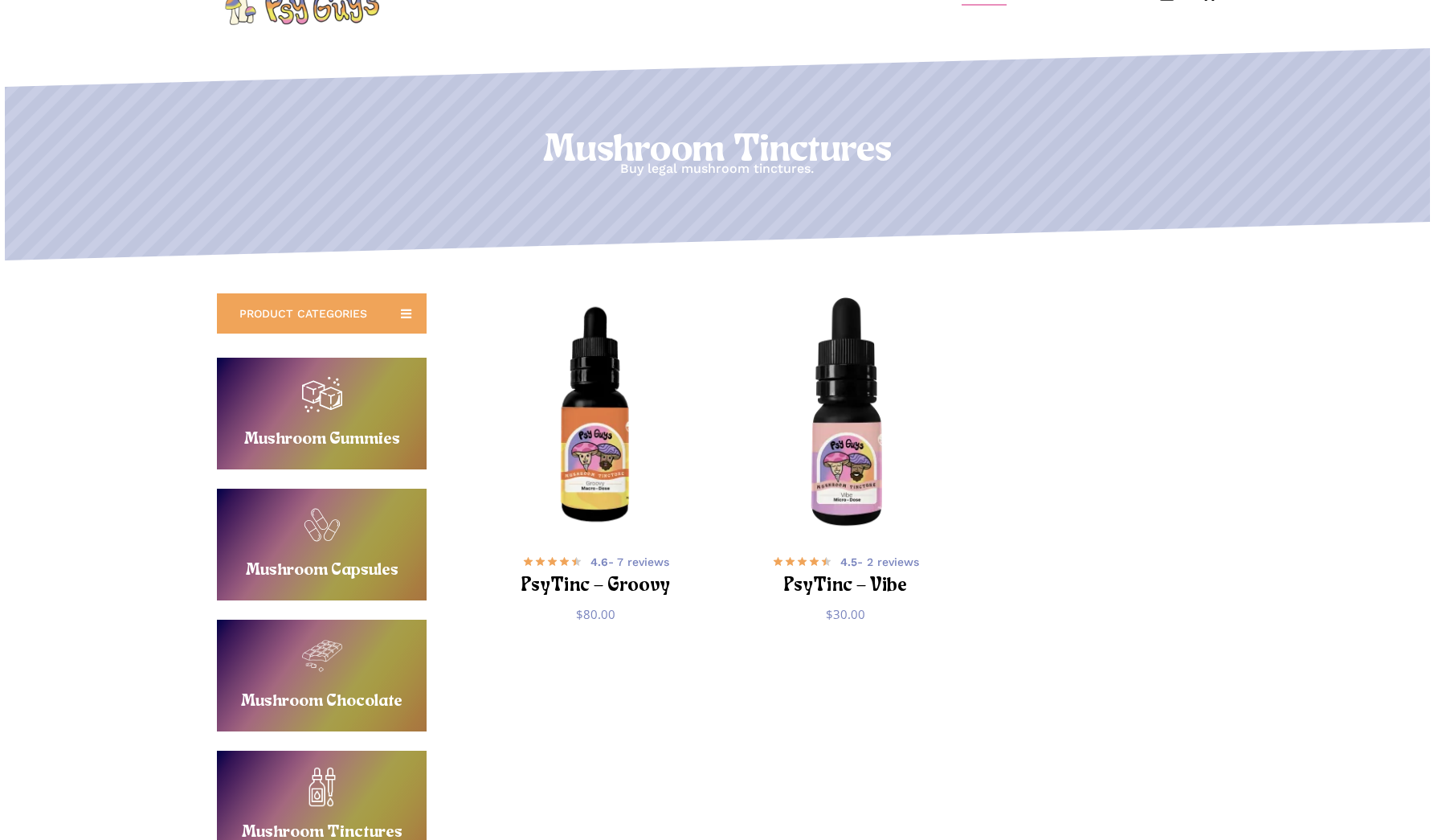
scroll to position [90, 0]
click at [608, 479] on img "PsyTinc - Groovy" at bounding box center [595, 413] width 245 height 244
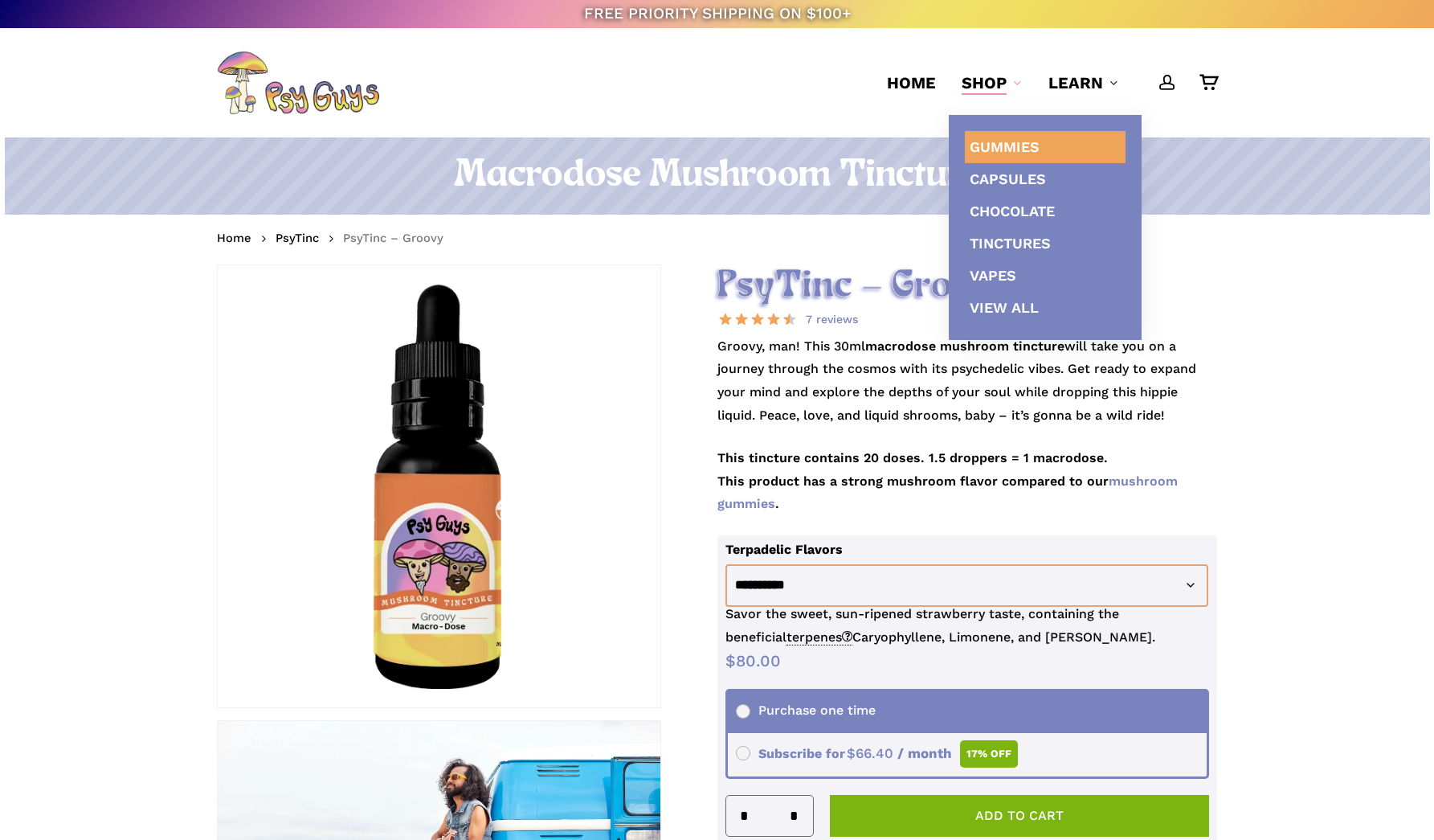
click at [990, 140] on span "Gummies" at bounding box center [1005, 146] width 70 height 17
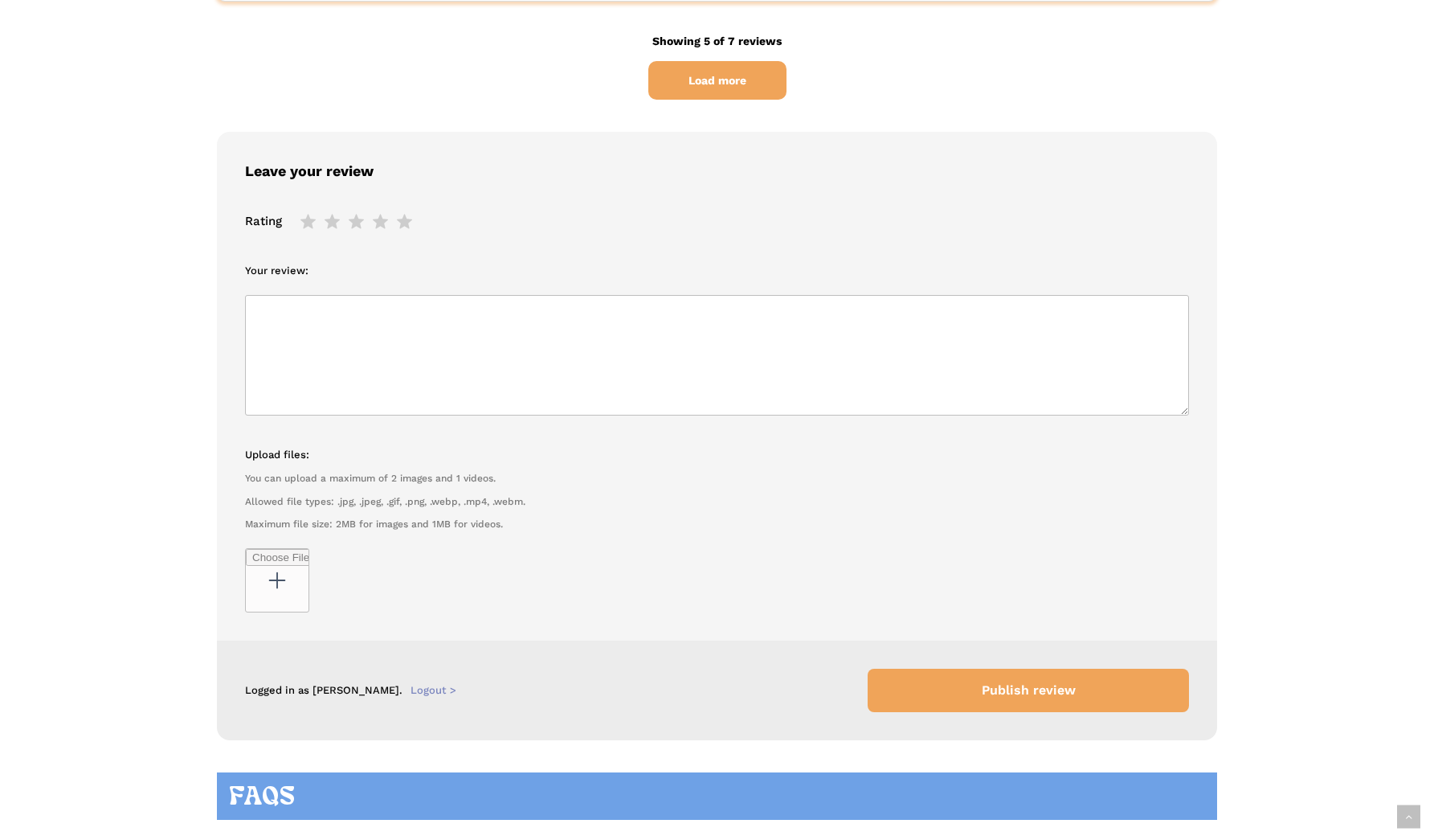
scroll to position [4646, 0]
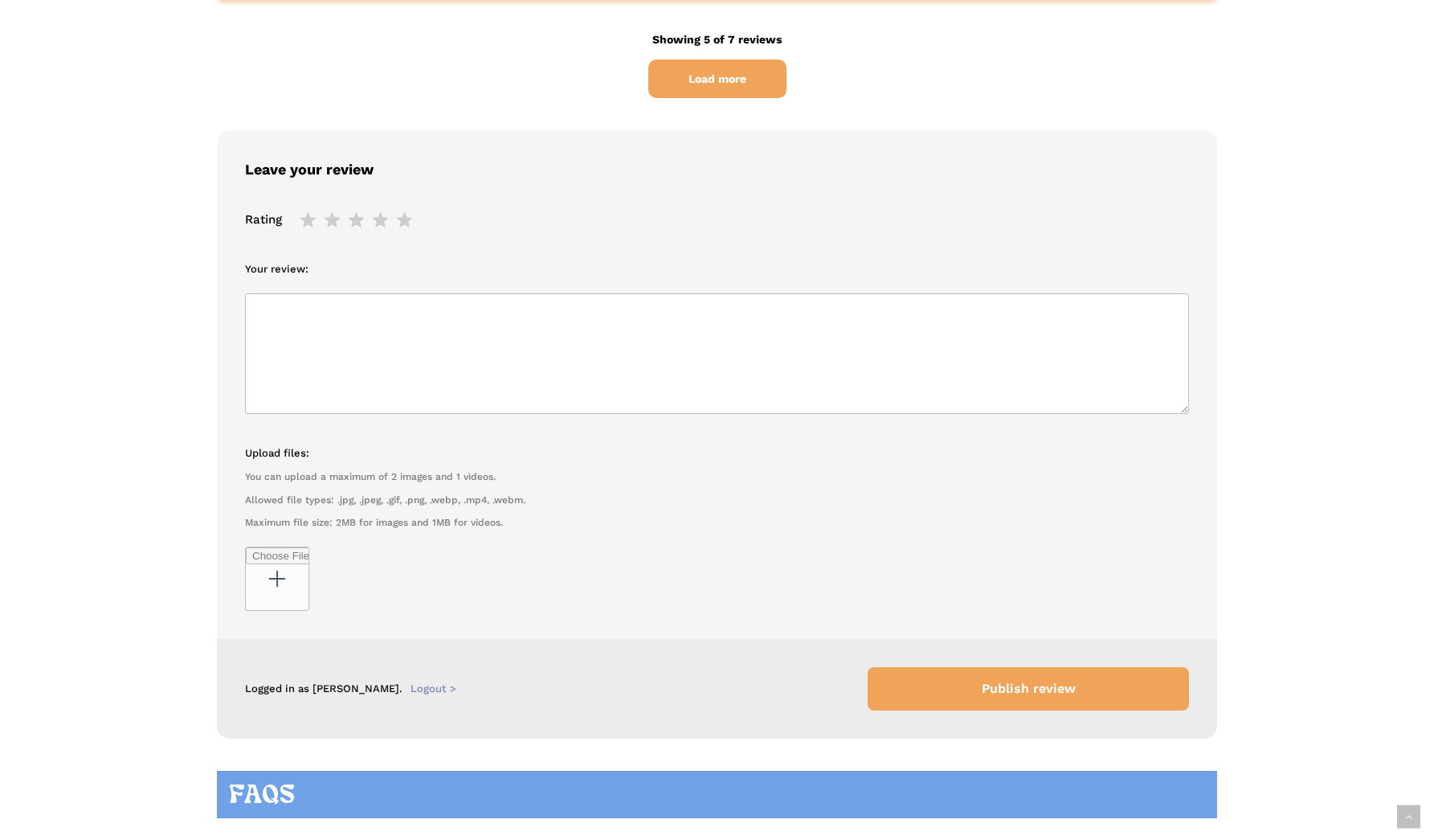
click at [549, 293] on textarea "Your review:" at bounding box center [717, 353] width 944 height 120
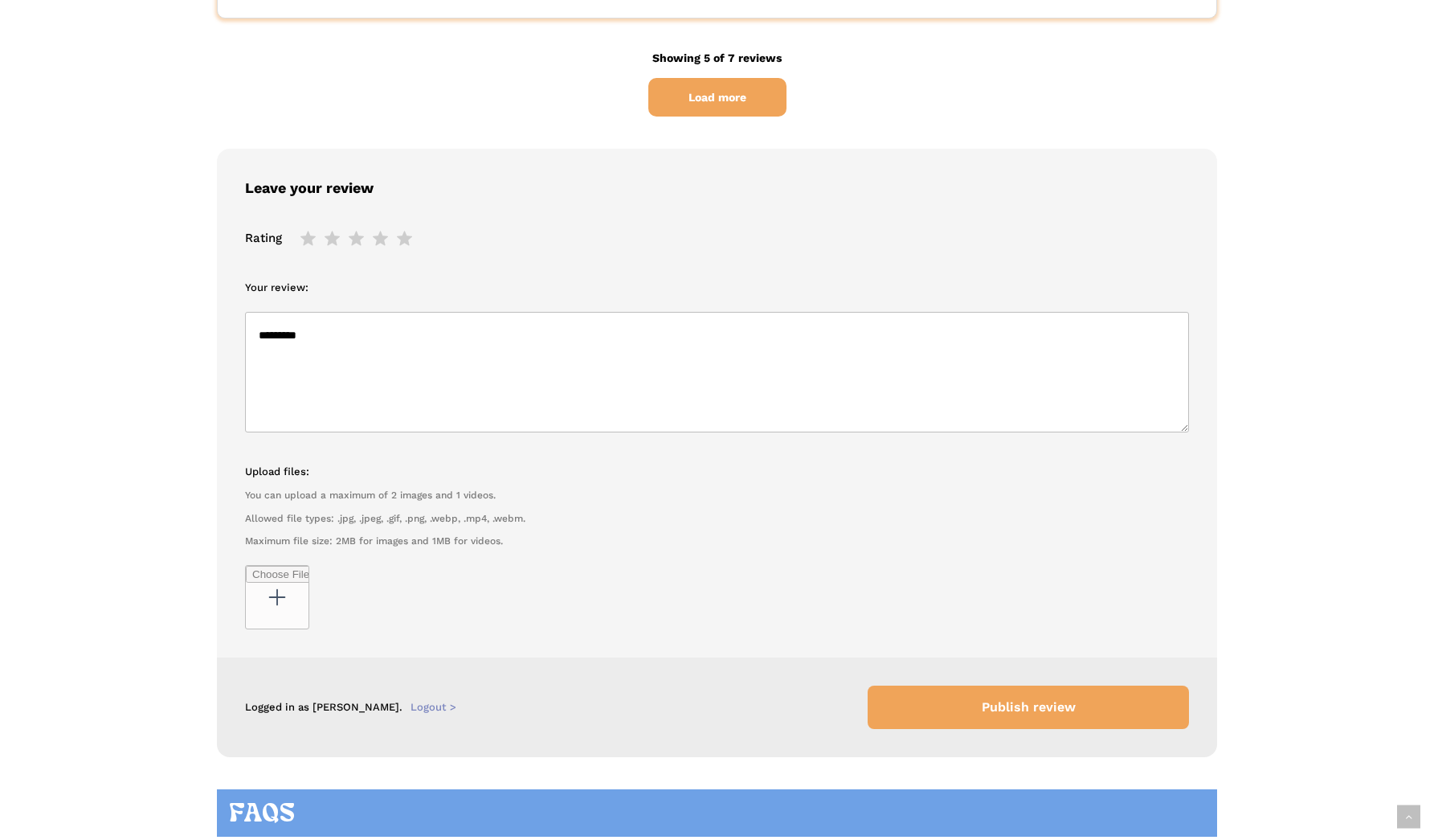
scroll to position [4625, 0]
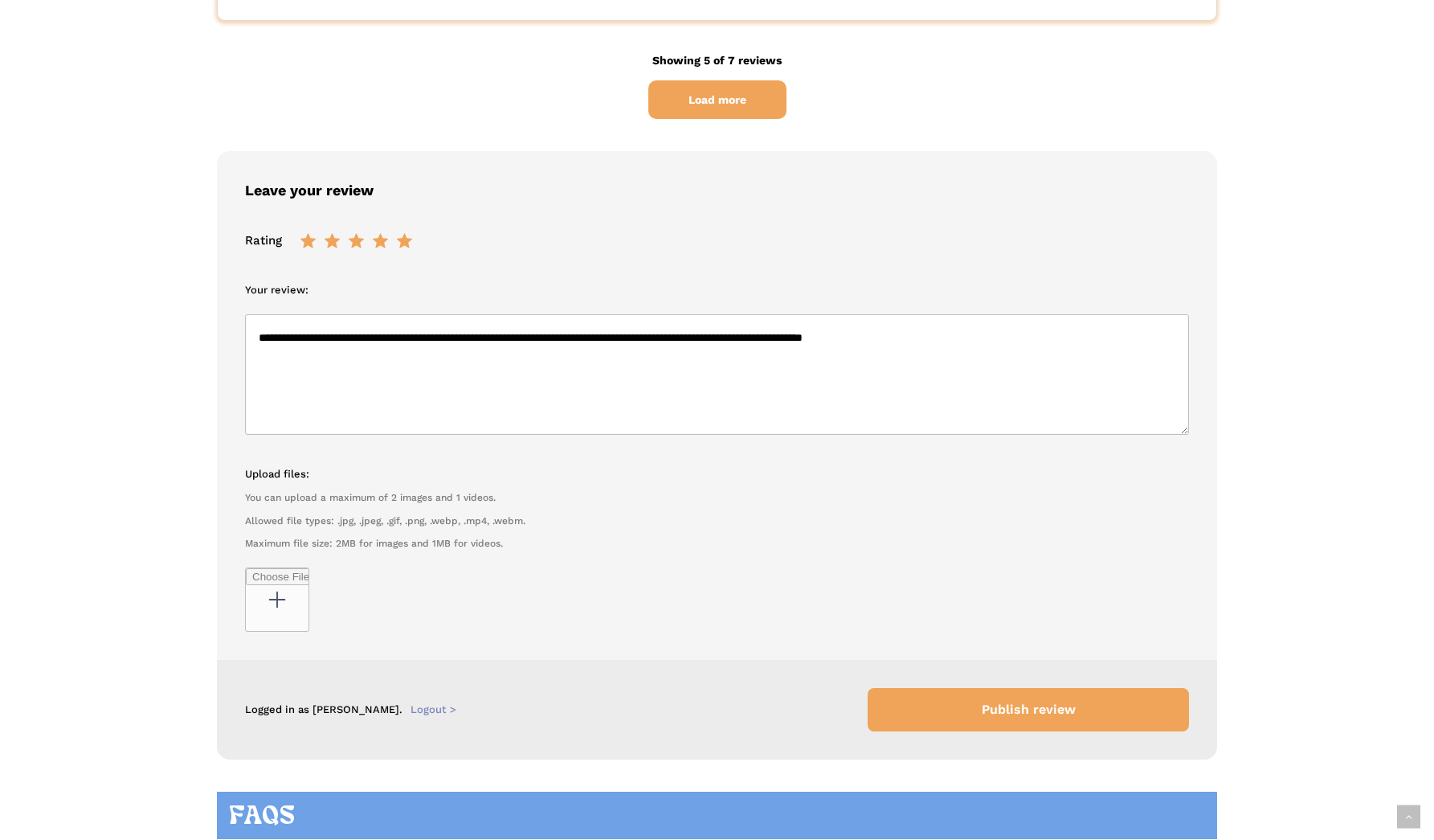
type textarea "**********"
click at [410, 231] on span at bounding box center [404, 240] width 20 height 20
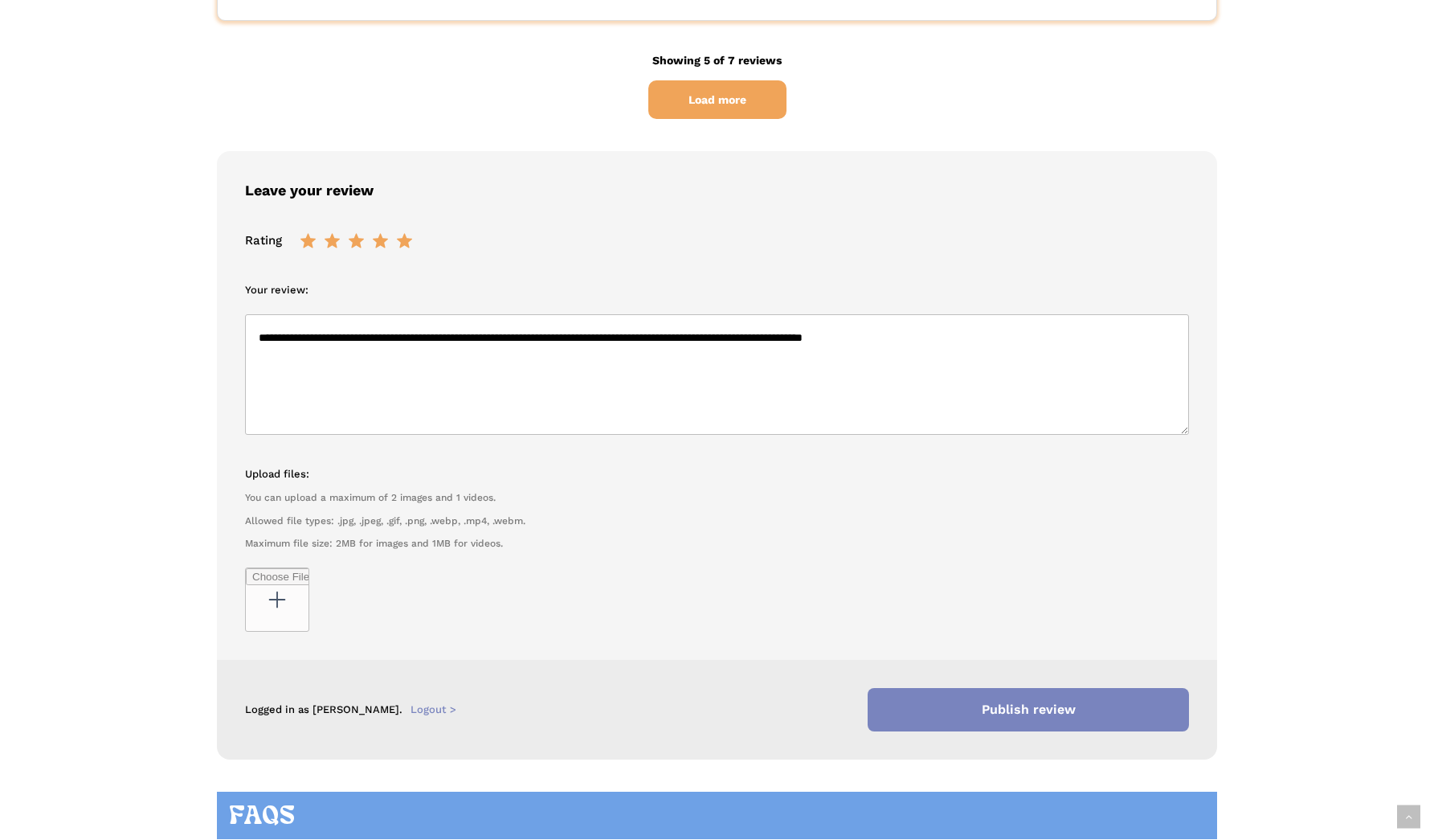
click at [1065, 687] on span "Publish review" at bounding box center [1028, 709] width 321 height 44
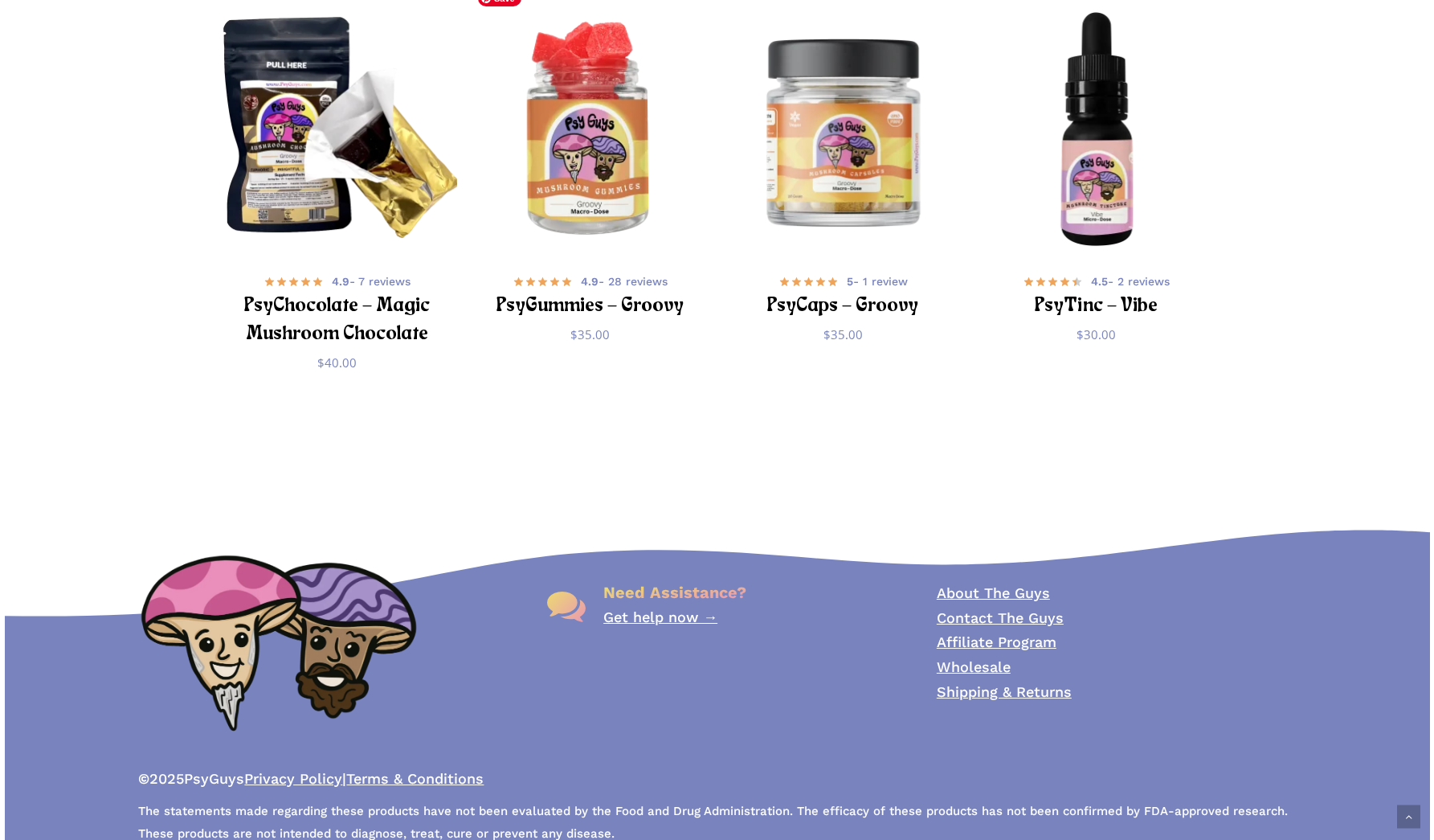
scroll to position [5692, 0]
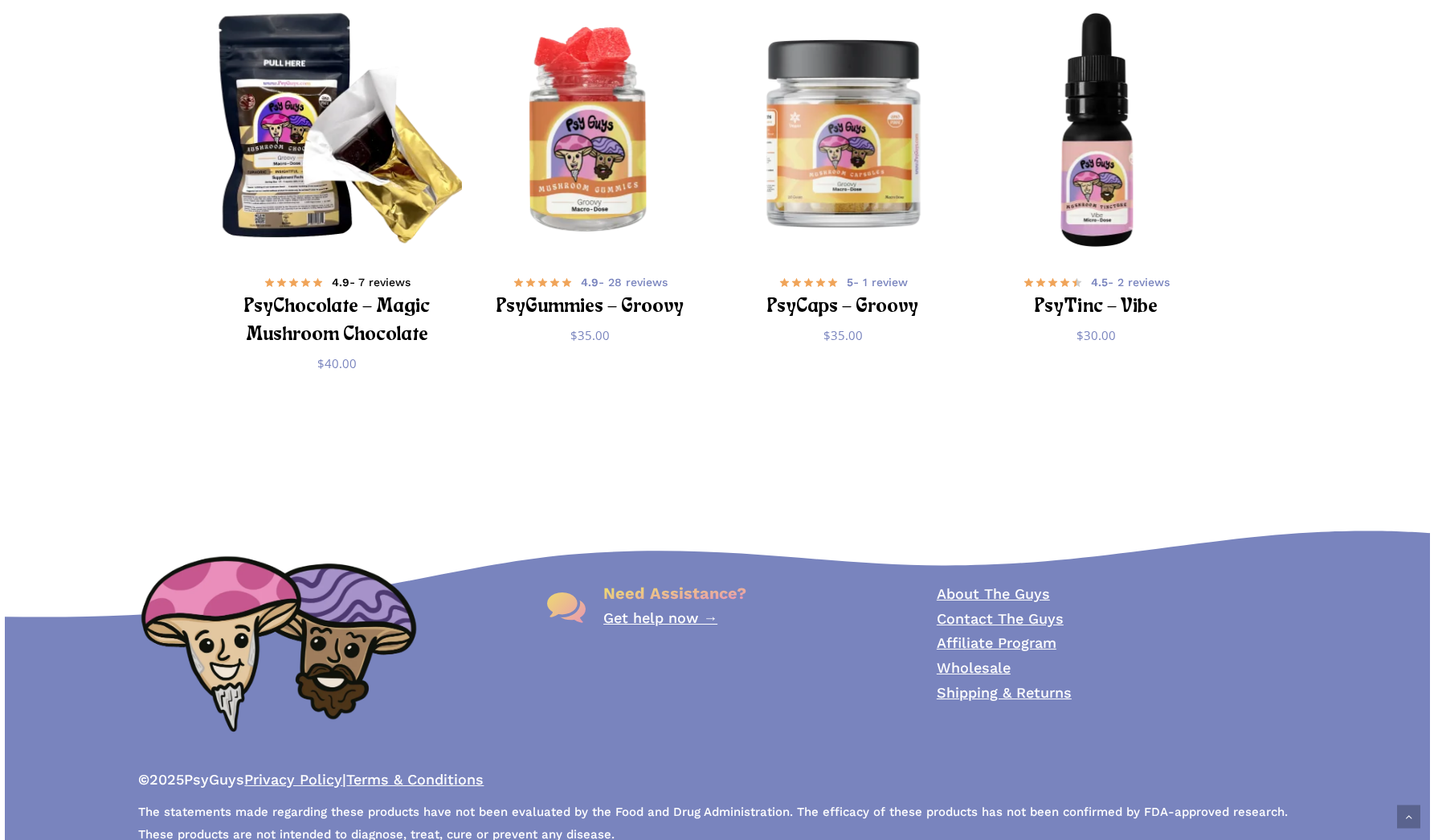
click at [374, 295] on h2 "PsyChocolate – Magic Mushroom Chocolate" at bounding box center [337, 321] width 200 height 58
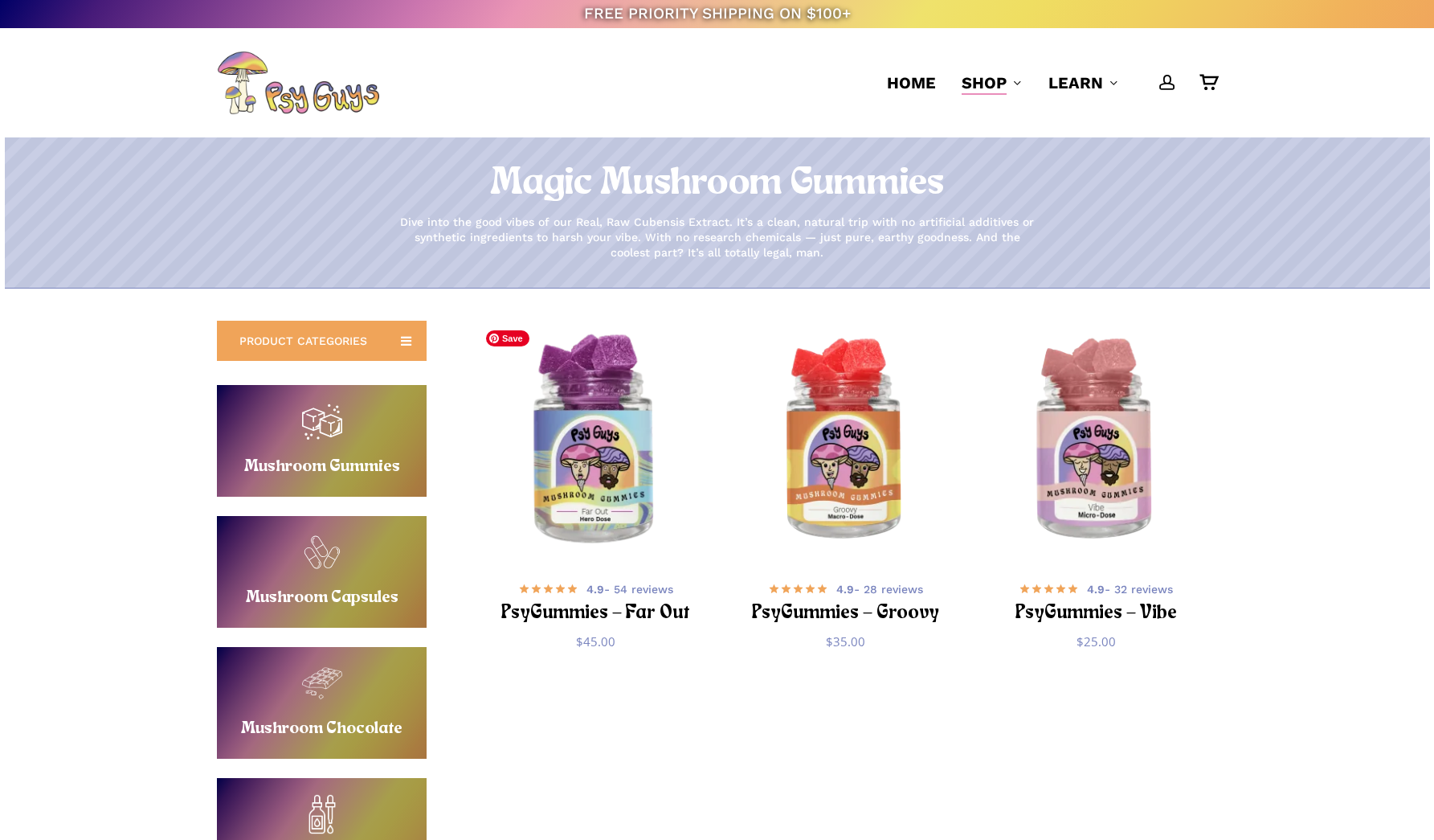
click at [632, 462] on img "PsyGummies - Far Out" at bounding box center [595, 441] width 245 height 244
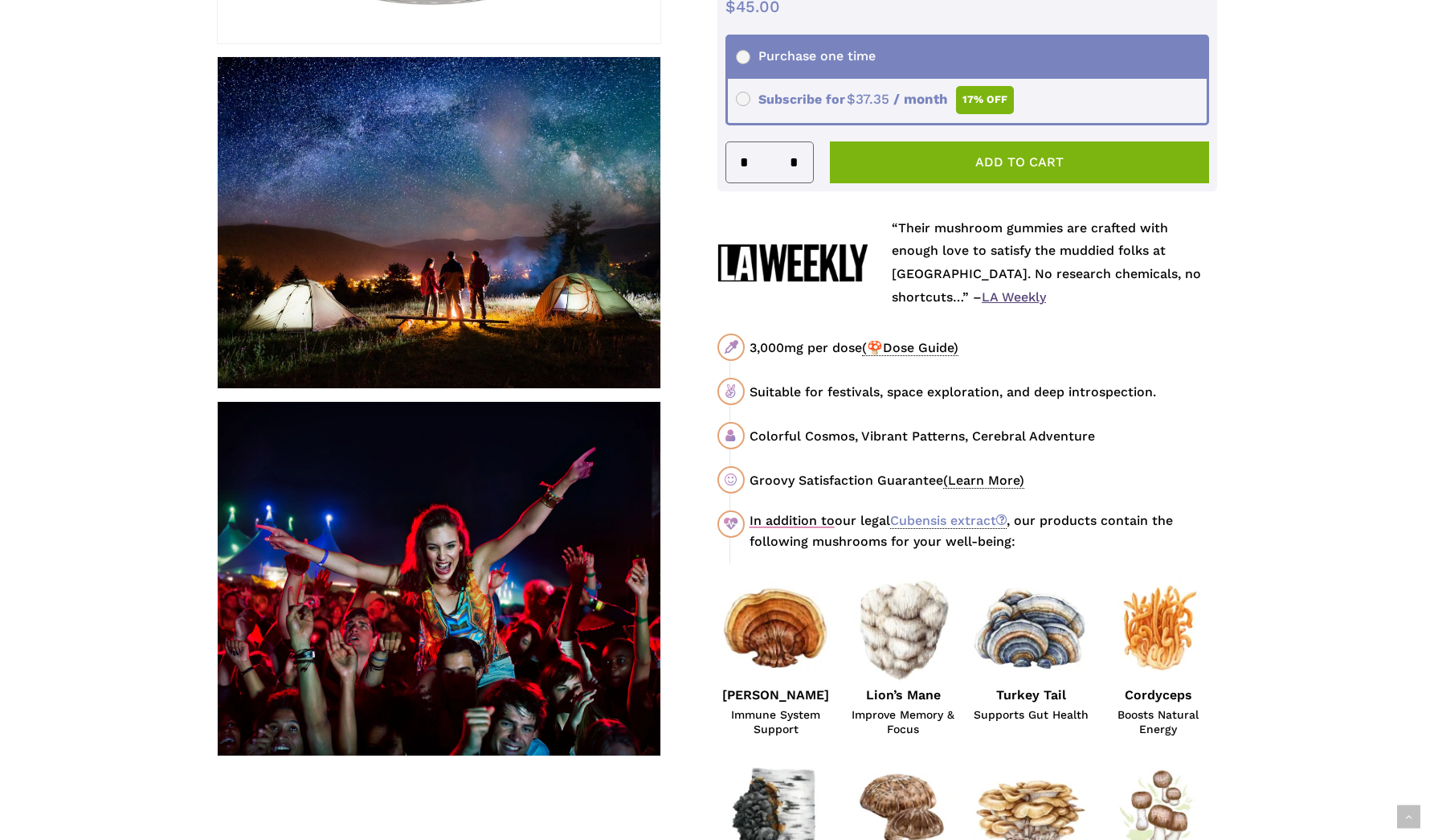
scroll to position [673, 0]
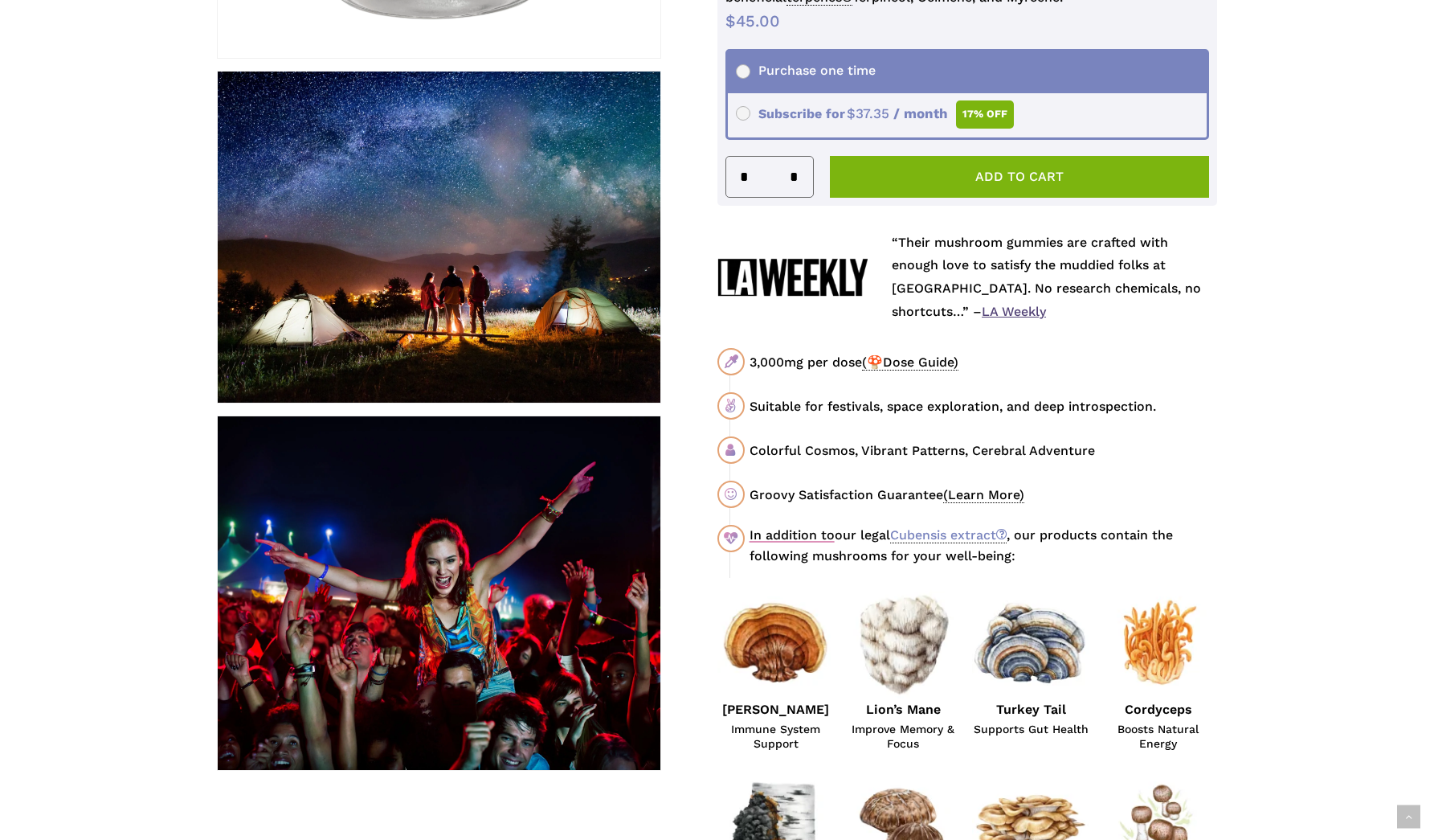
scroll to position [650, 0]
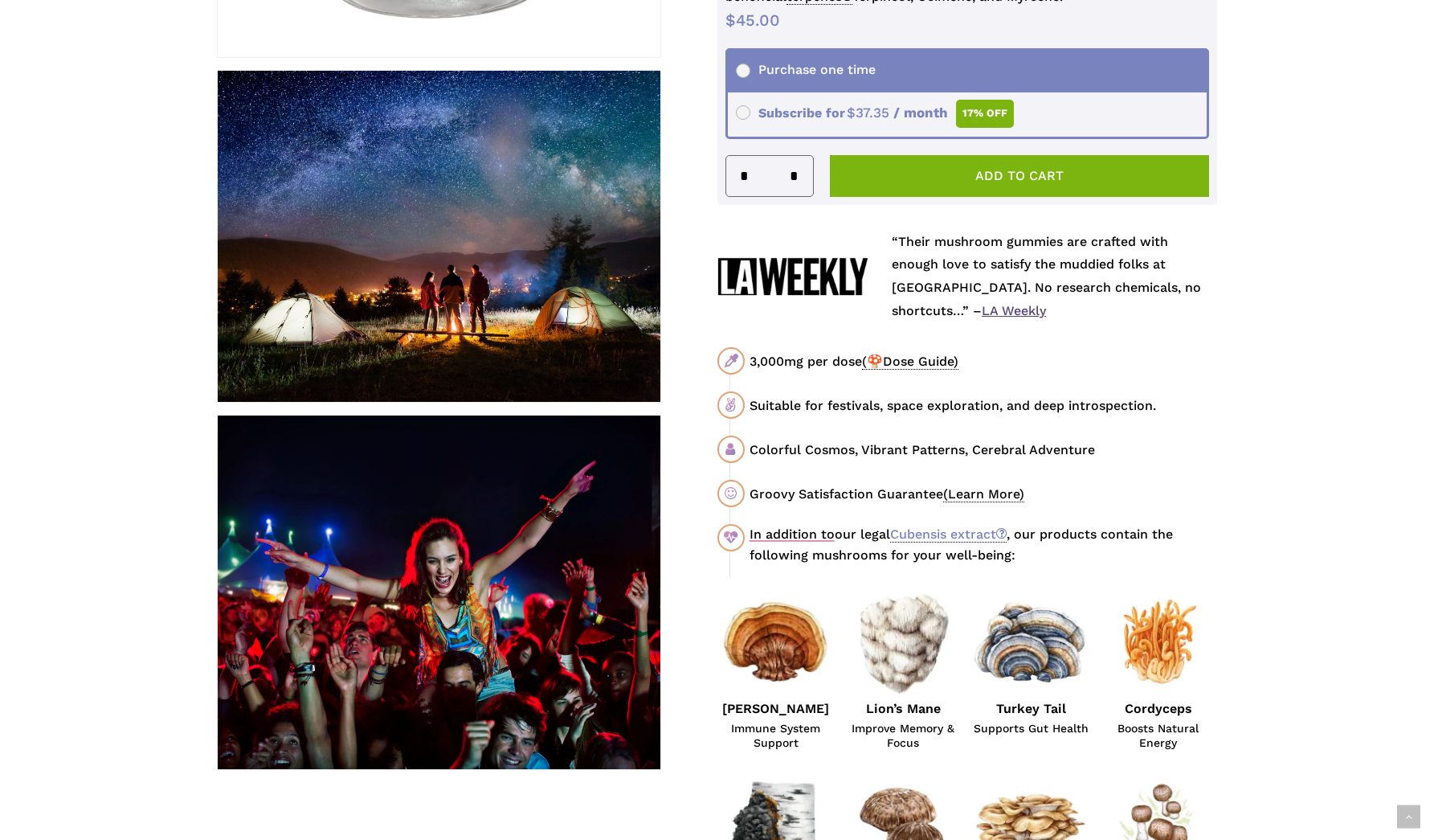
click at [924, 353] on span "(🍄Dose Guide)" at bounding box center [909, 361] width 96 height 16
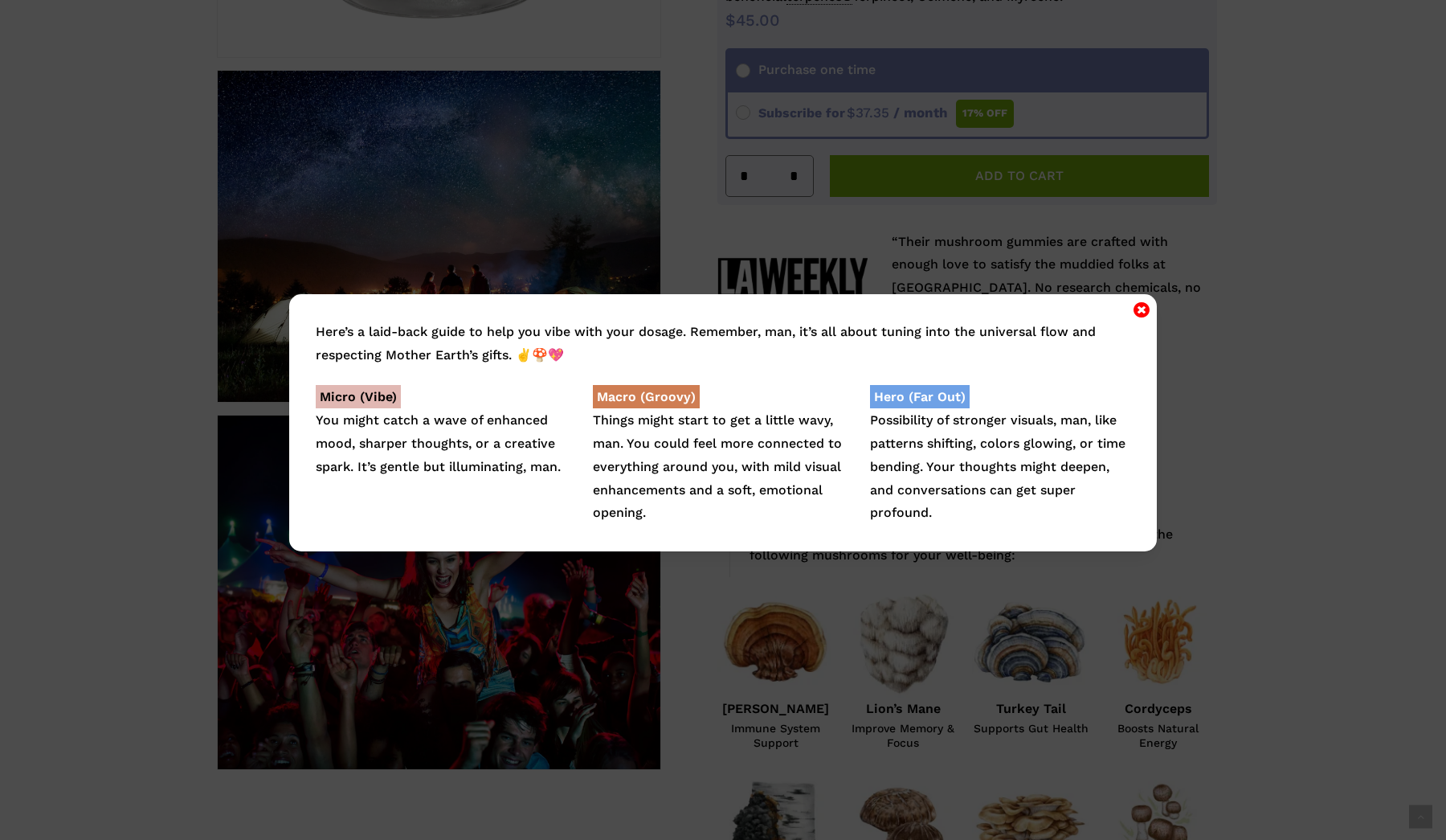
click at [1139, 310] on icon "Close" at bounding box center [1142, 309] width 16 height 19
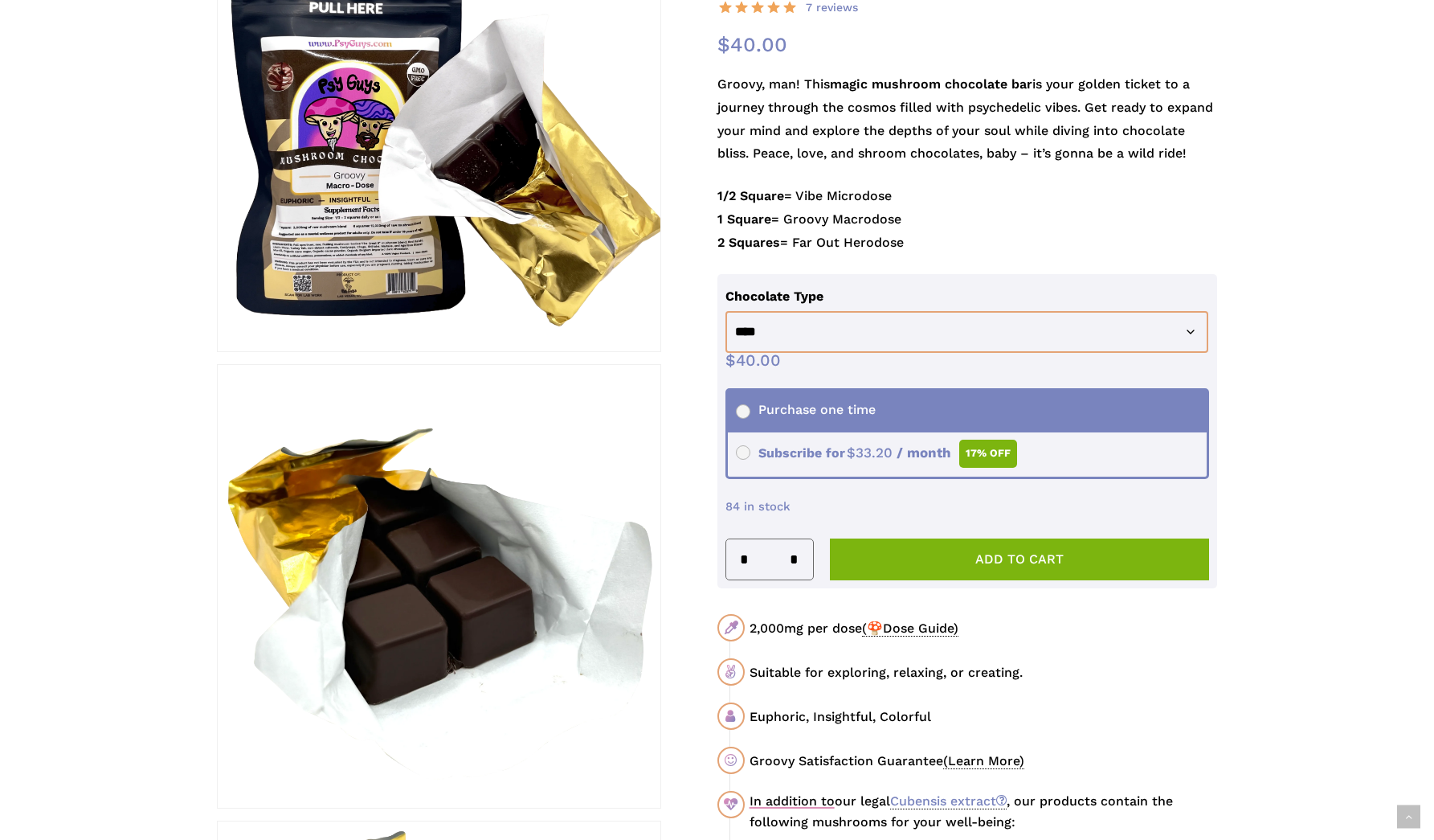
scroll to position [368, 0]
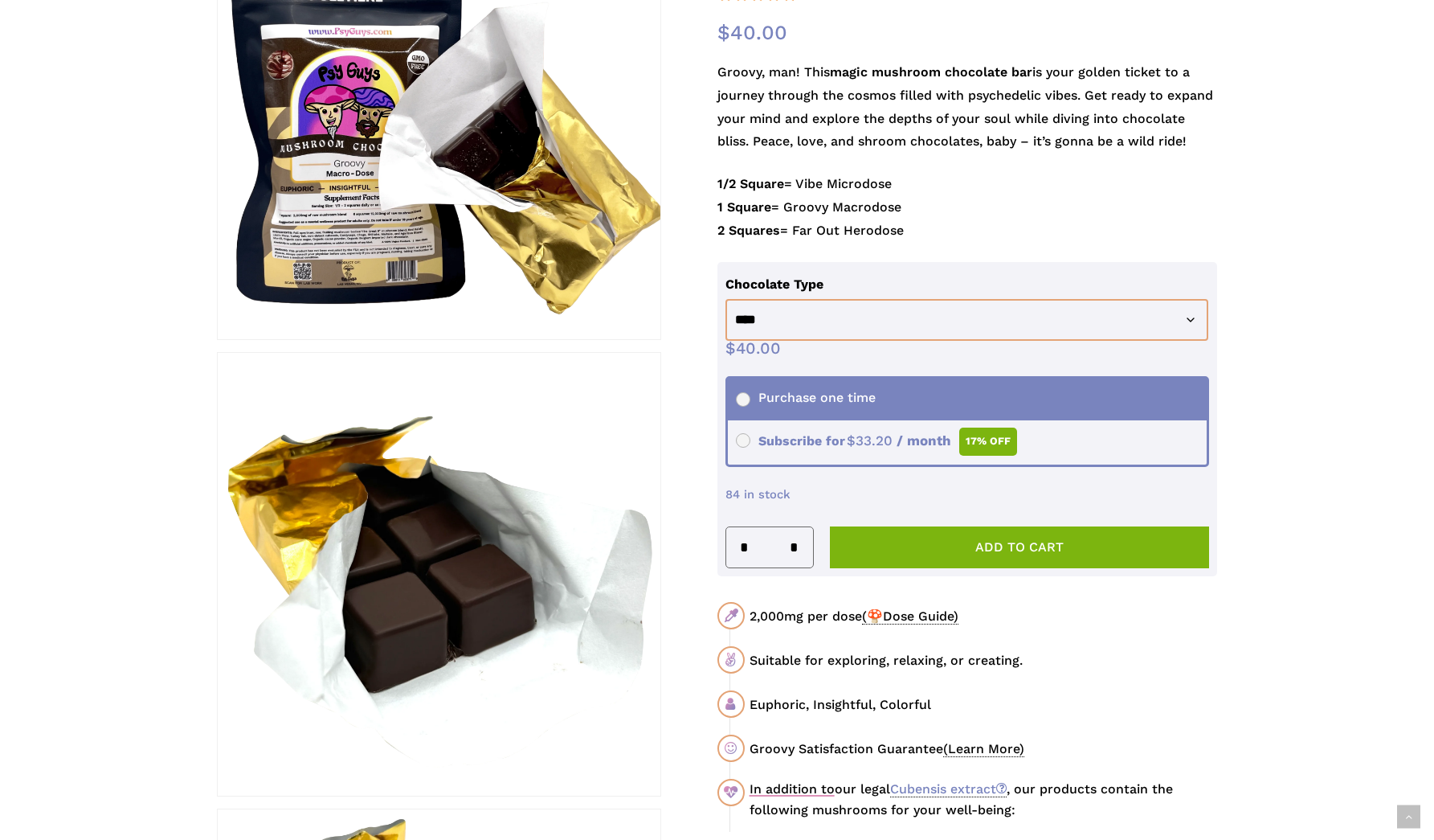
click at [1088, 201] on p "1/2 Square = Vibe Microdose 1 Square = Groovy Macrodose 2 Squares = Far Out Her…" at bounding box center [968, 217] width 500 height 89
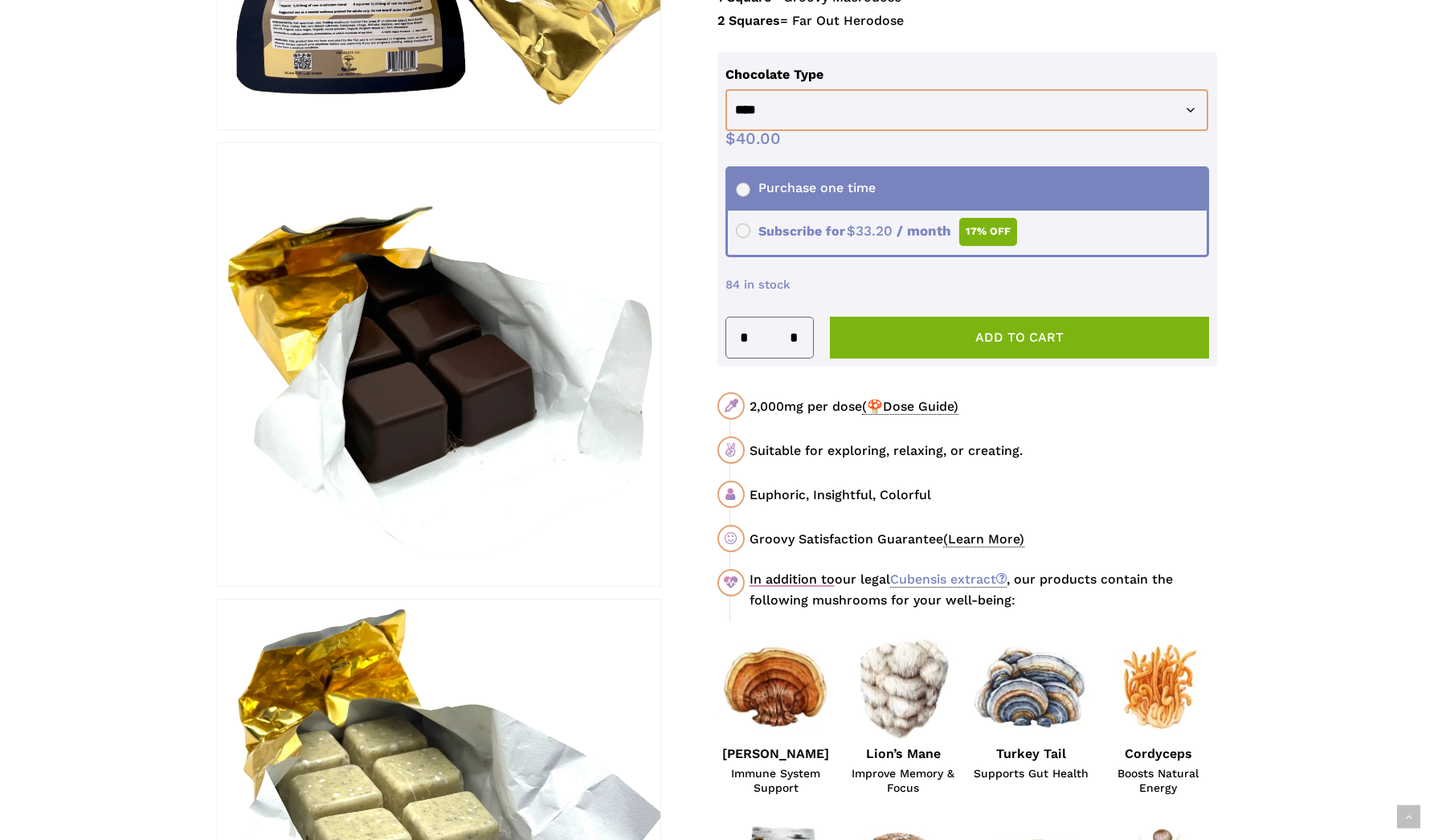
scroll to position [583, 0]
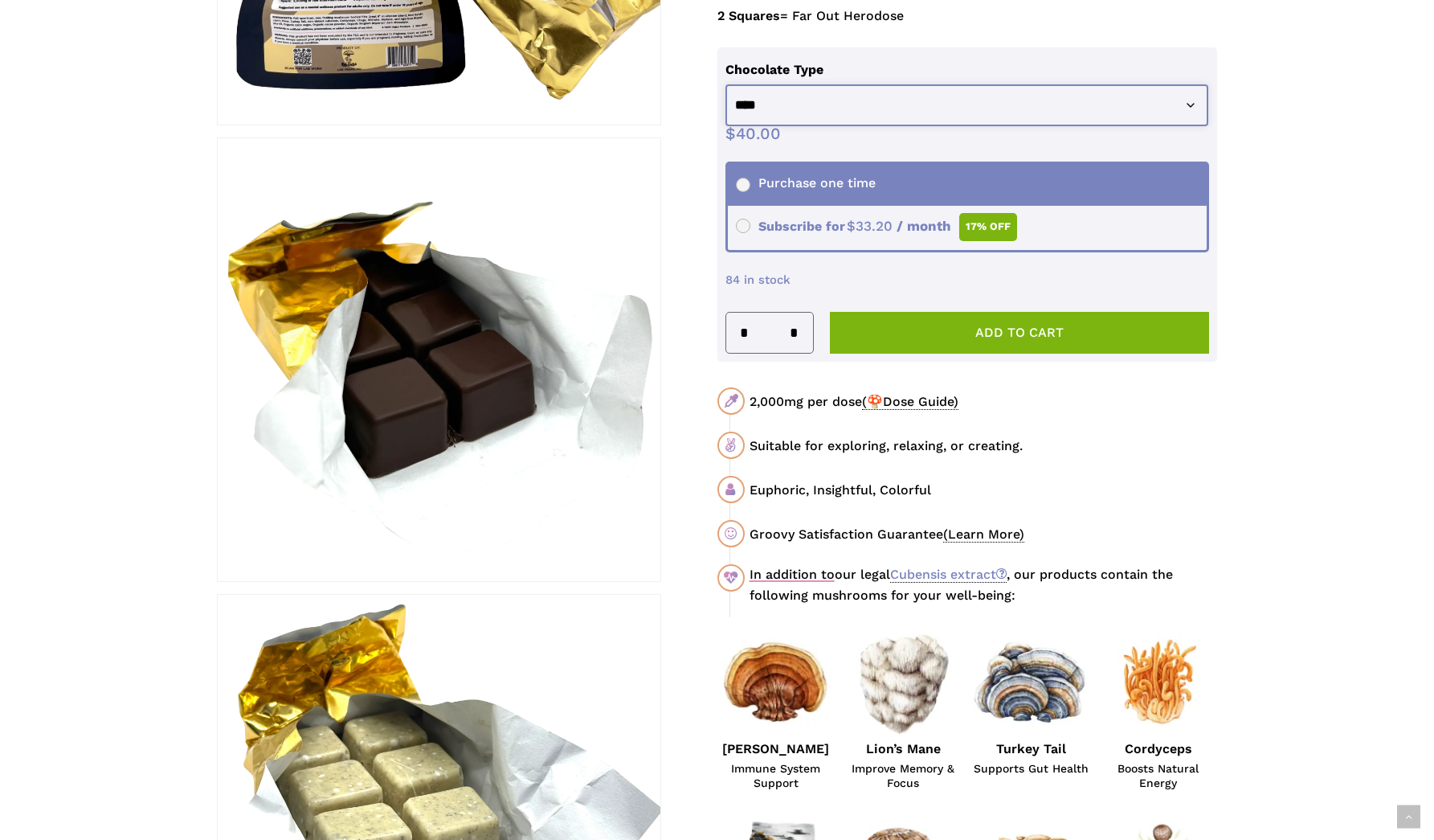
drag, startPoint x: 1106, startPoint y: 91, endPoint x: 1262, endPoint y: 187, distance: 183.2
